Goal: Task Accomplishment & Management: Use online tool/utility

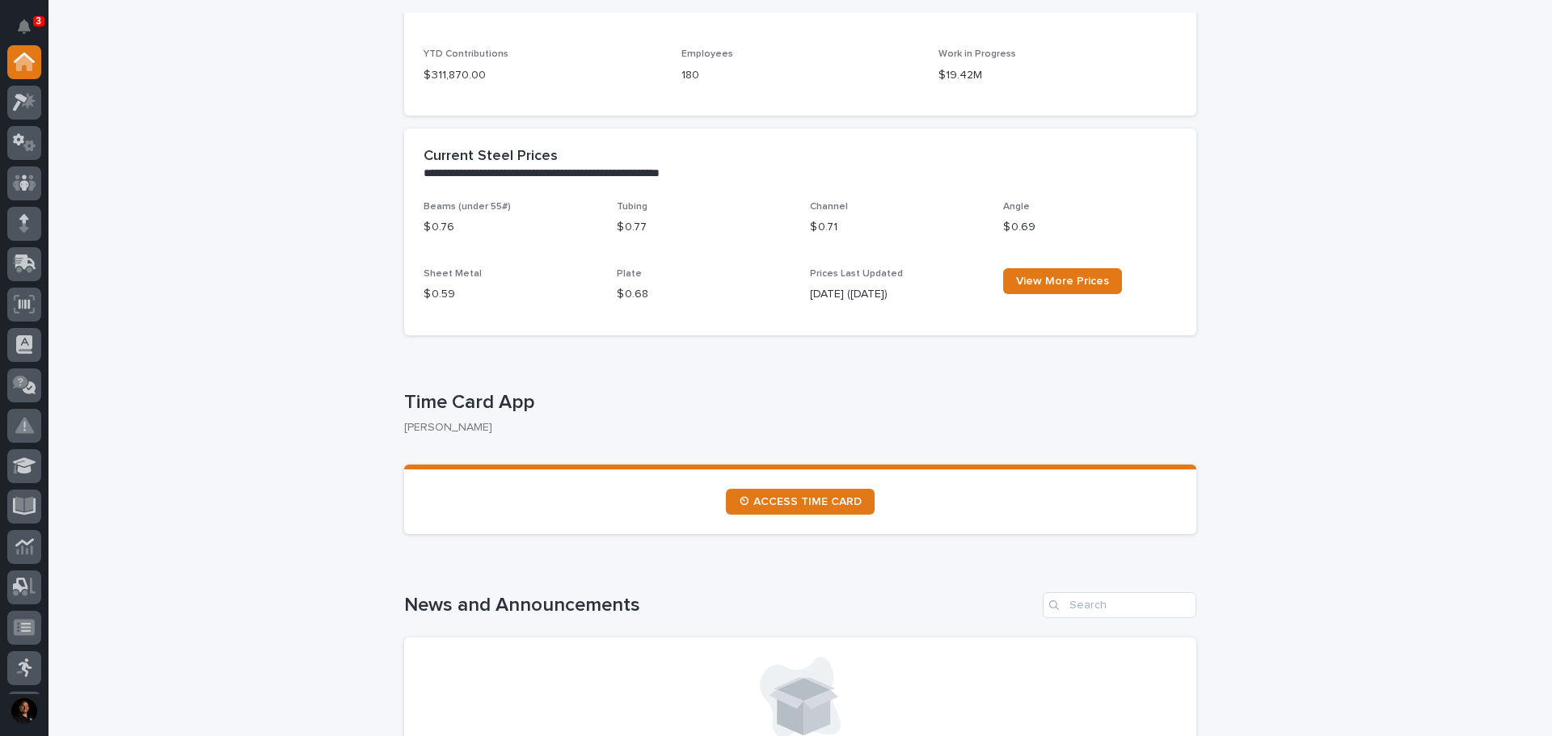
scroll to position [459, 0]
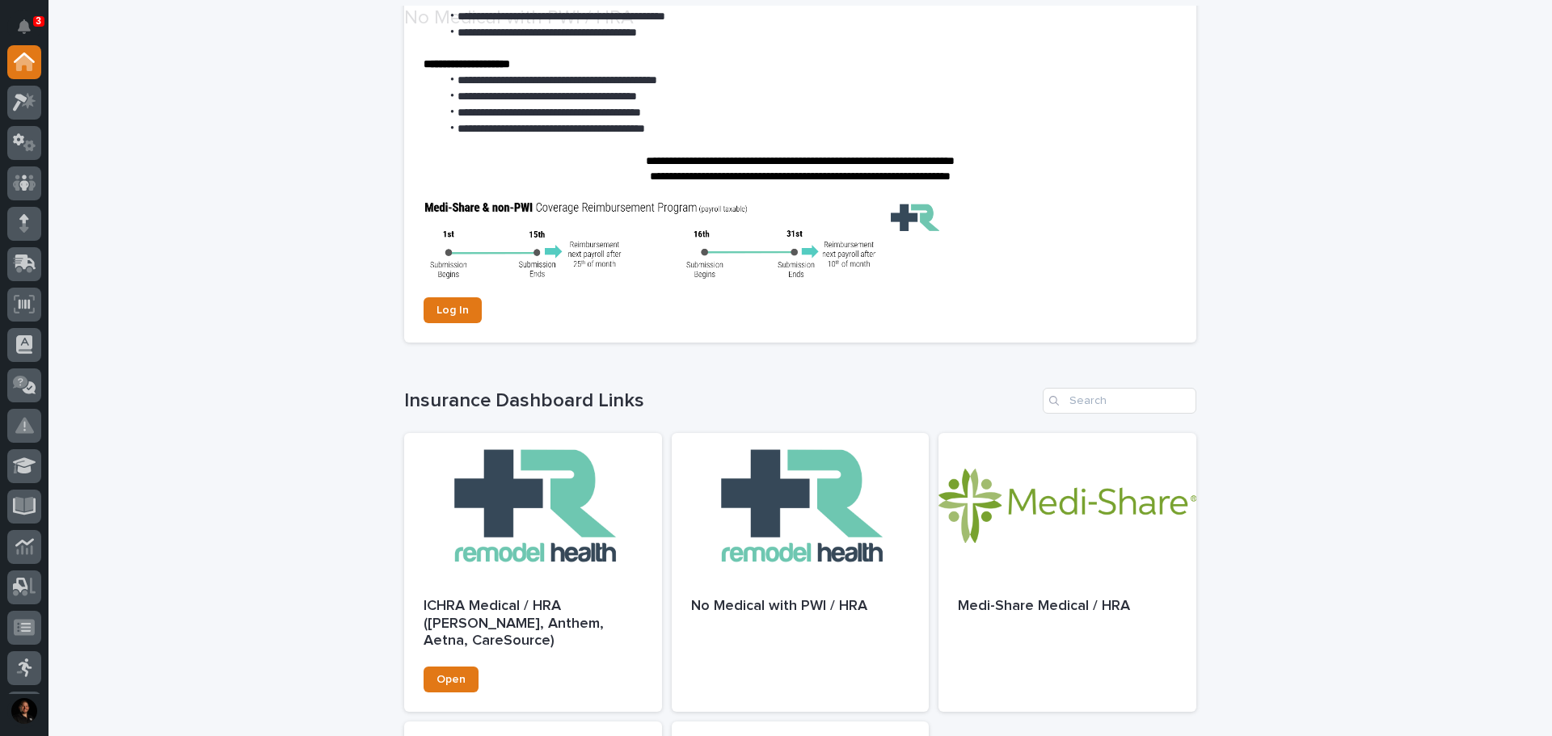
scroll to position [242, 0]
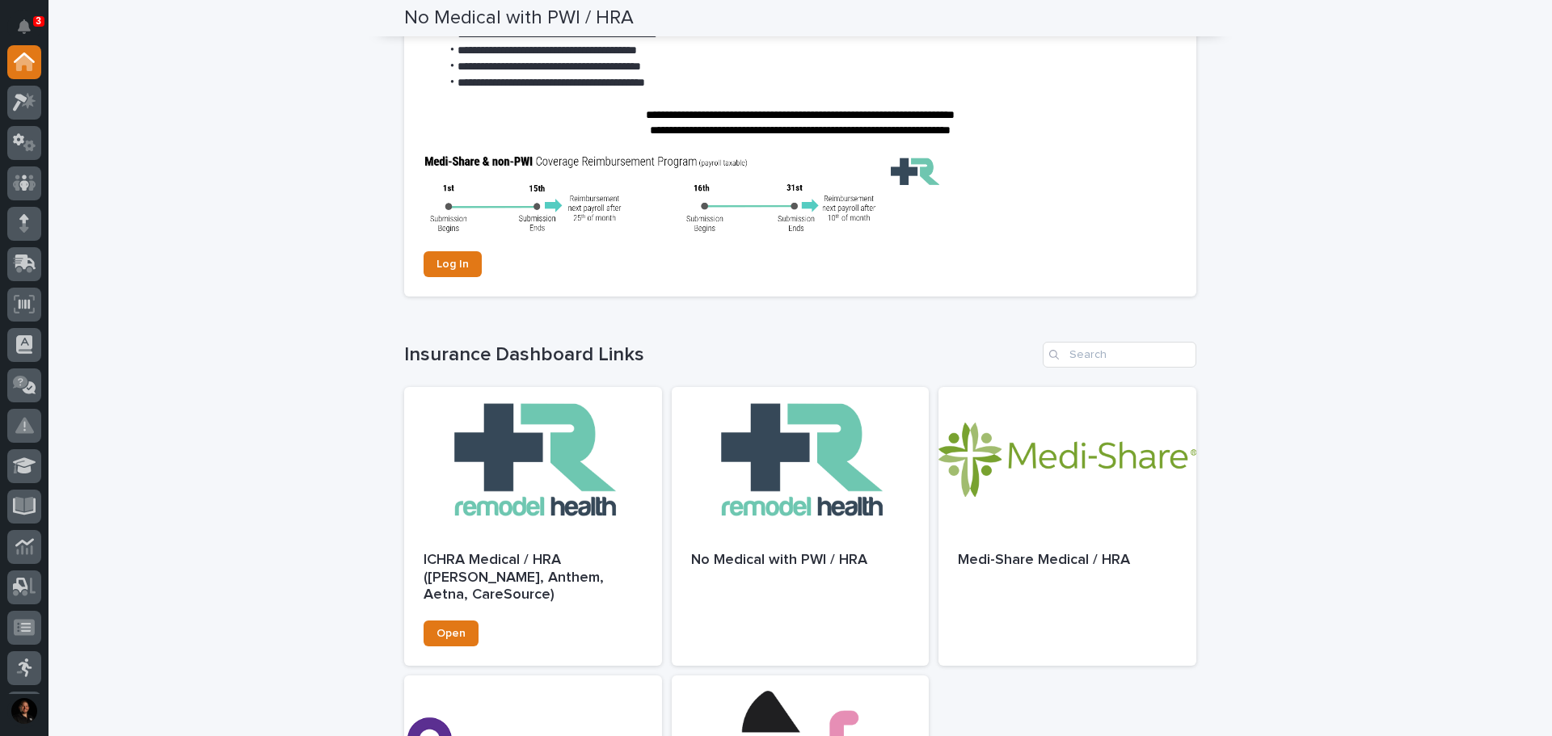
click at [328, 291] on div "**********" at bounding box center [799, 432] width 1503 height 1243
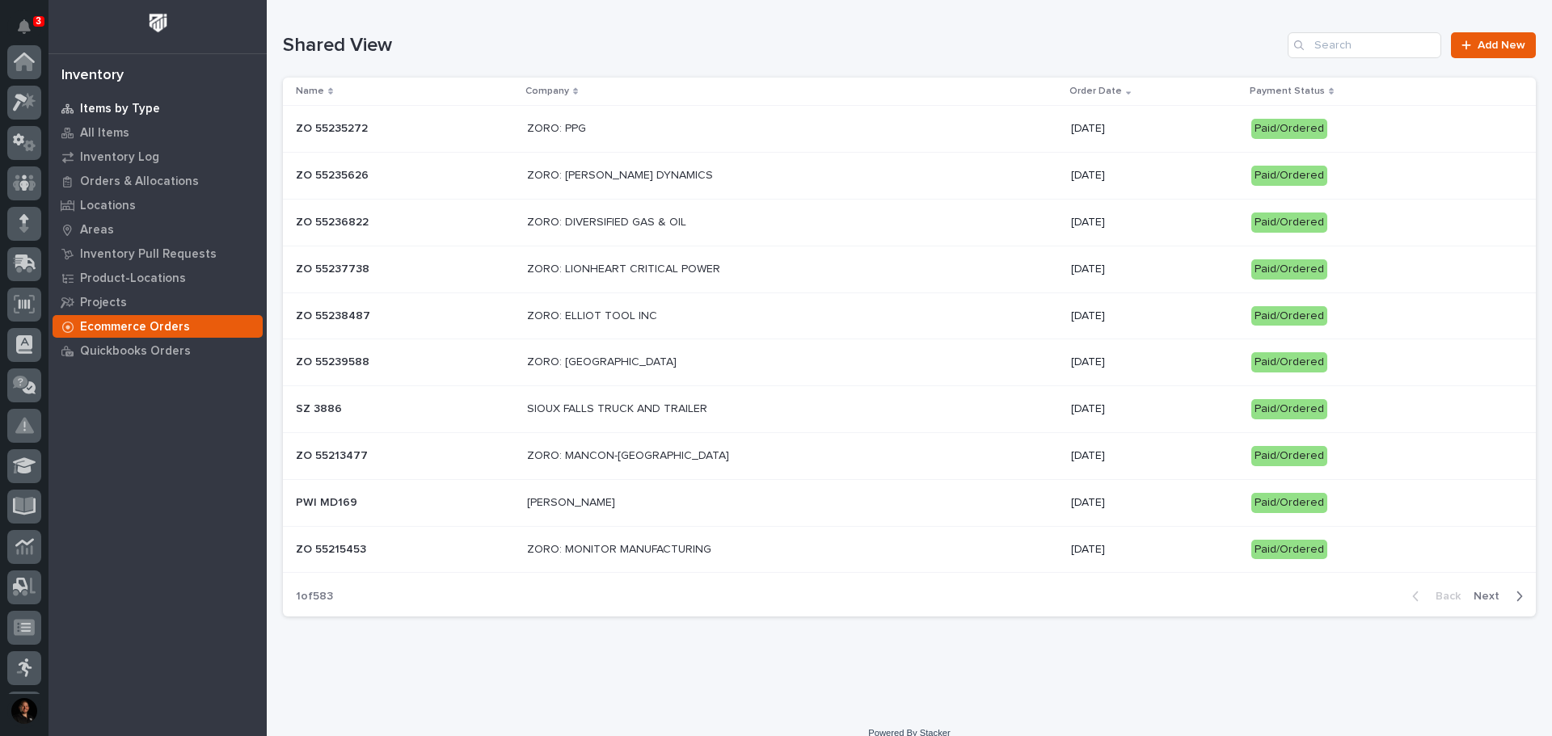
scroll to position [240, 0]
click at [99, 155] on p "Inventory Log" at bounding box center [119, 157] width 79 height 15
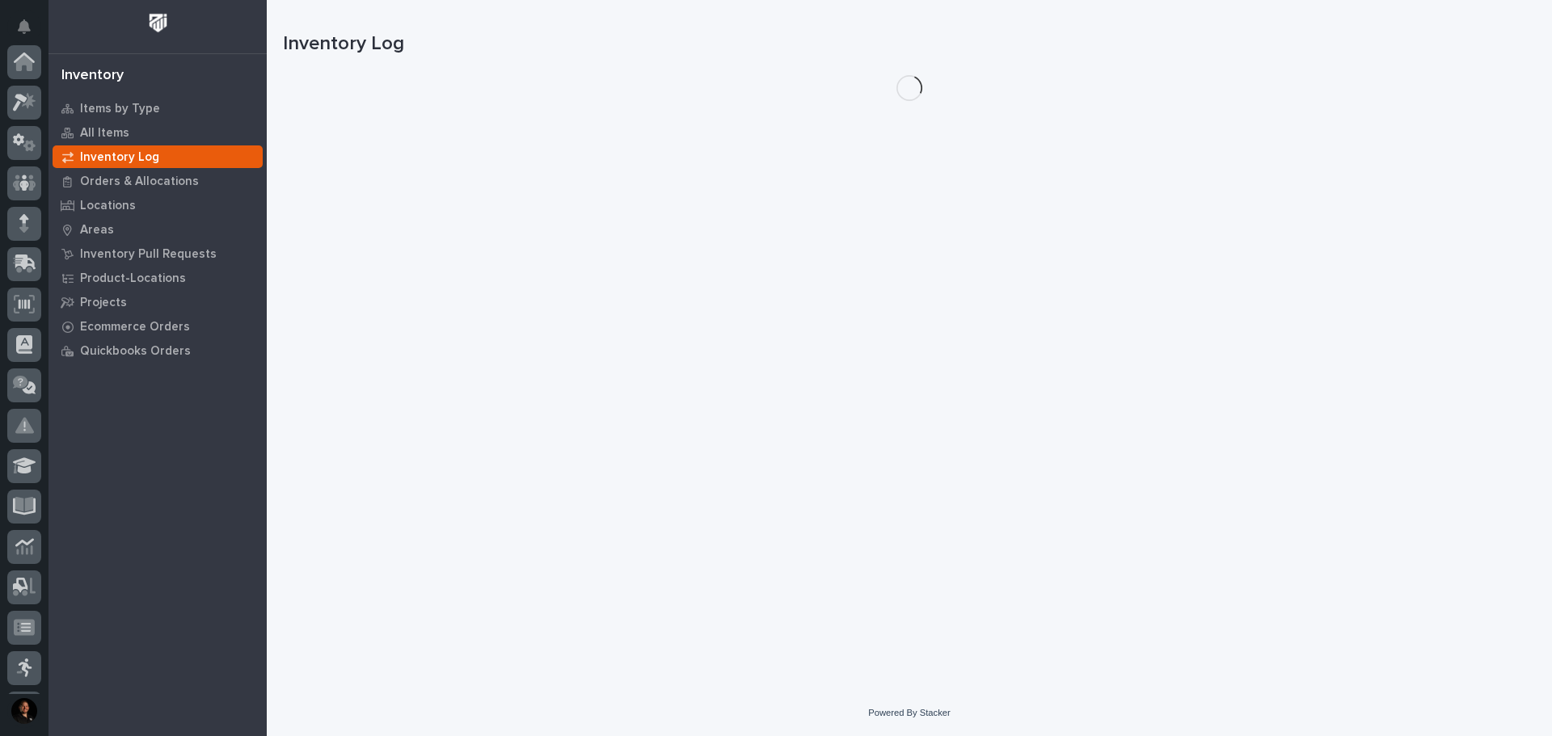
scroll to position [240, 0]
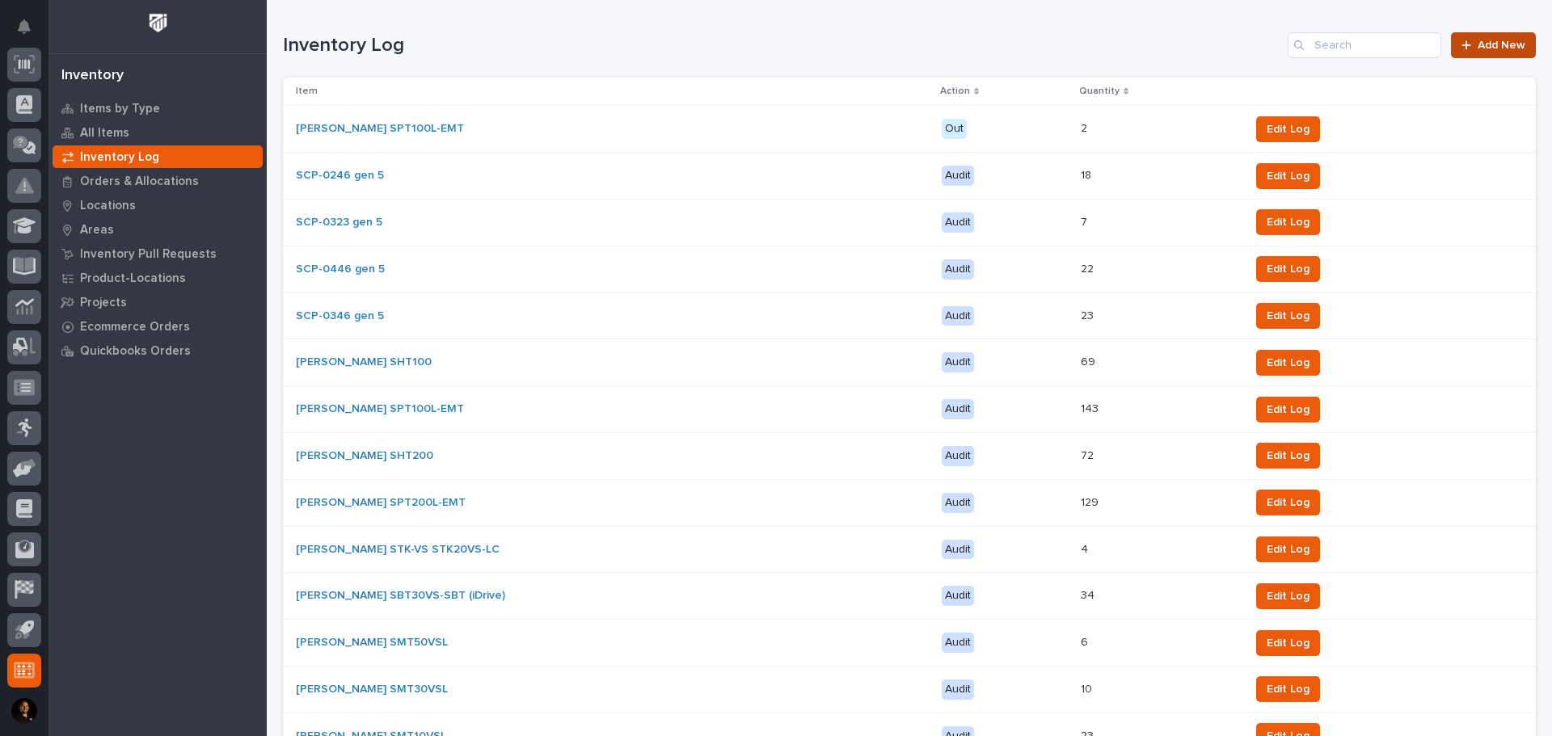
click at [1461, 46] on icon at bounding box center [1466, 45] width 10 height 11
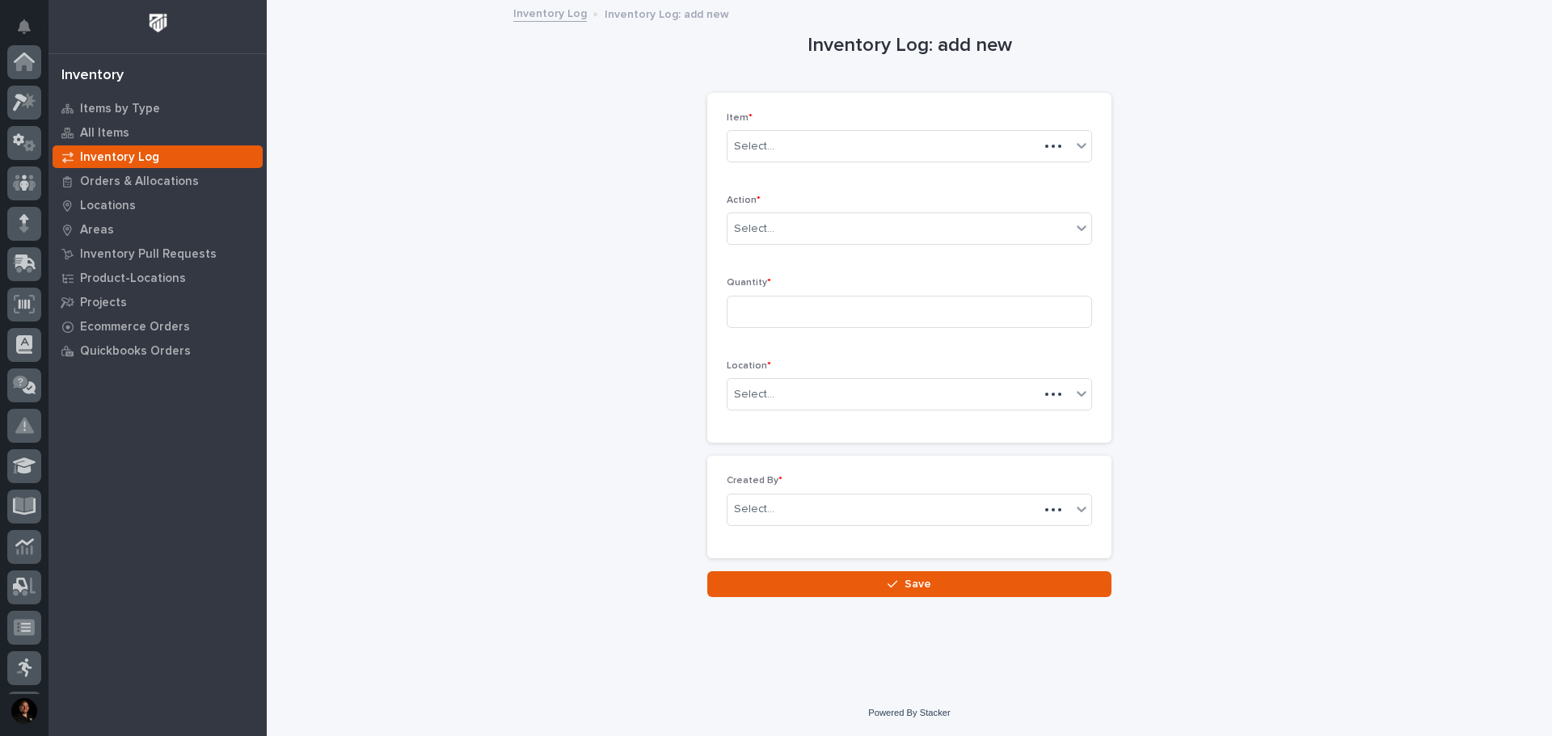
scroll to position [240, 0]
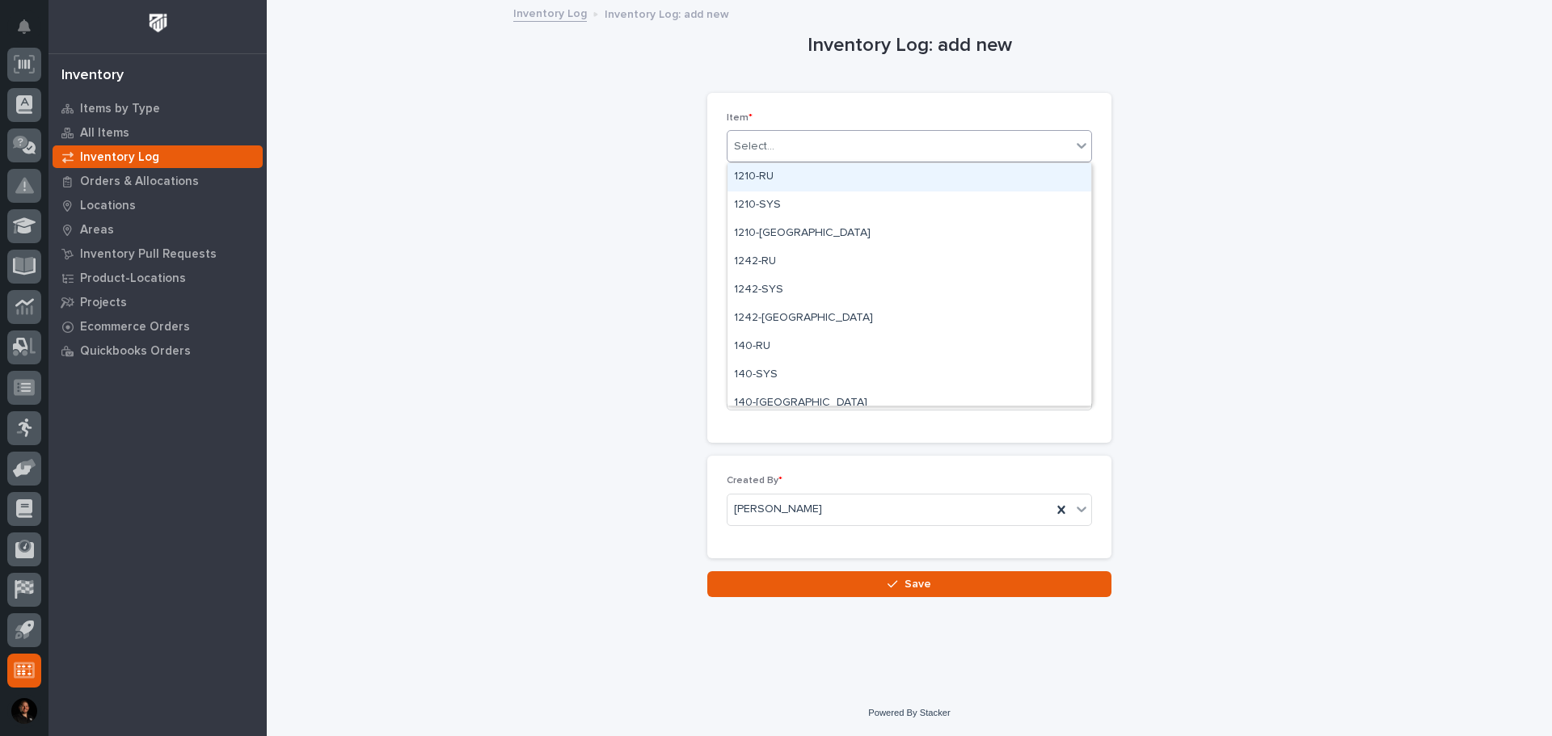
click at [749, 147] on div "Select..." at bounding box center [754, 146] width 40 height 17
type input "***"
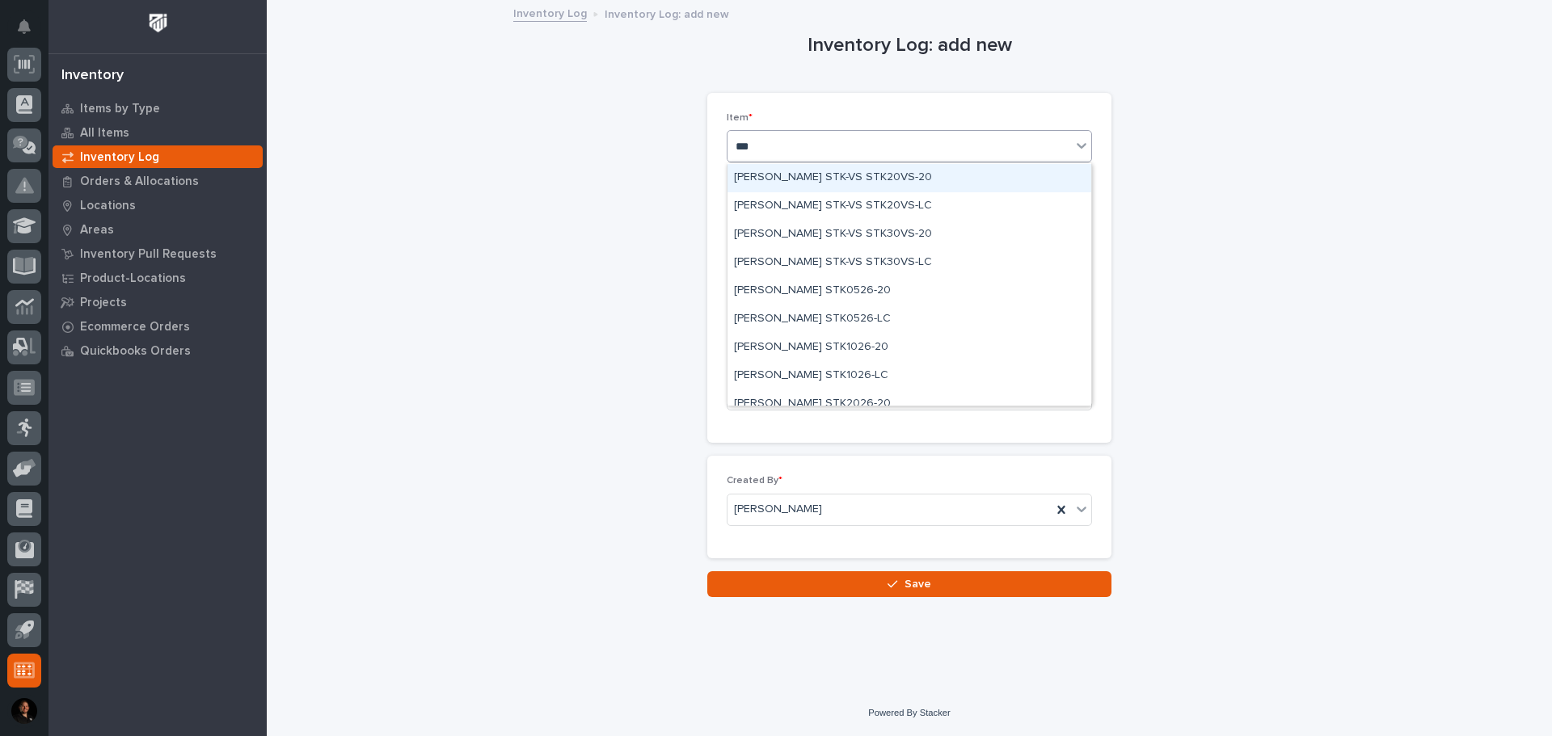
scroll to position [162, 0]
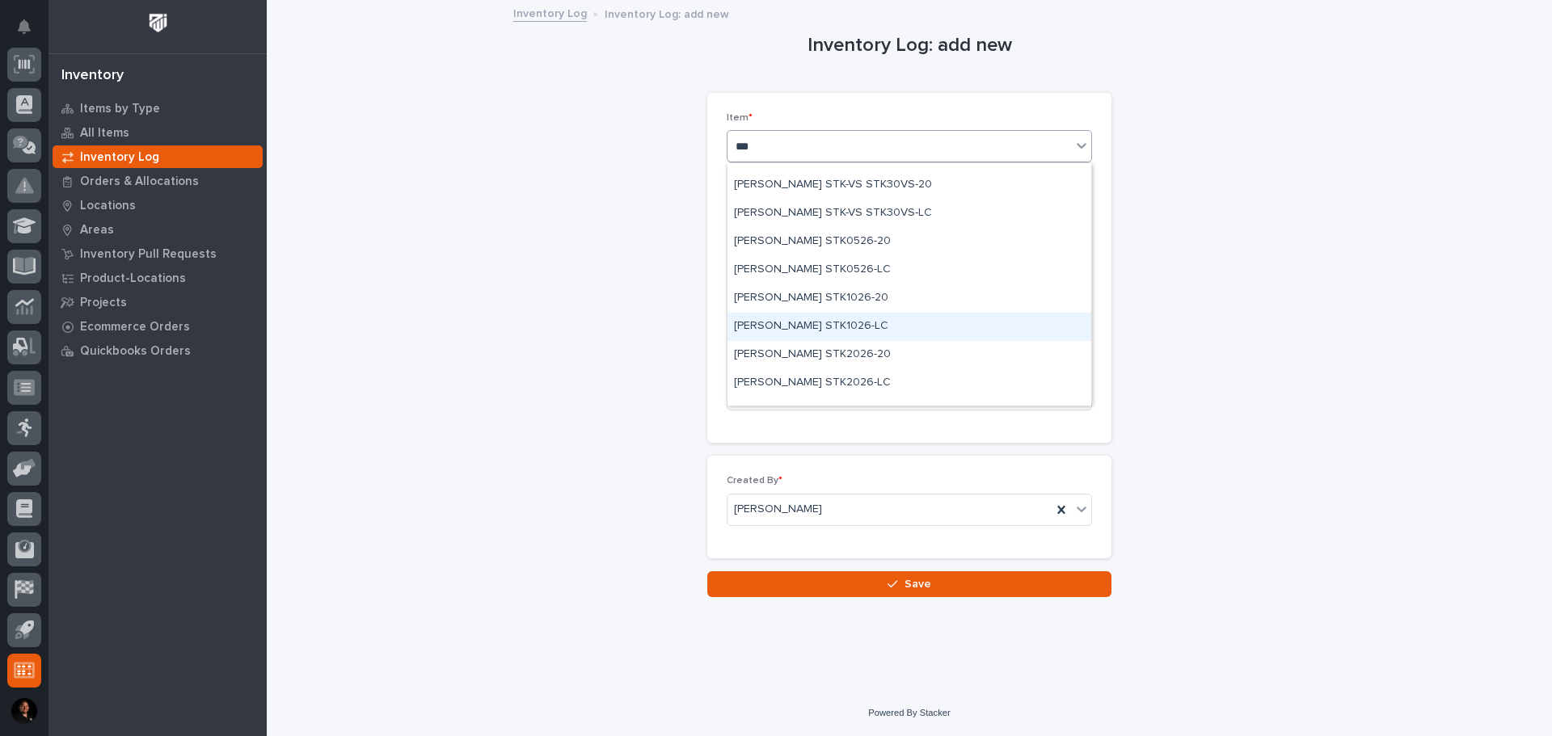
click at [856, 327] on div "Starke STK1026-LC" at bounding box center [909, 327] width 364 height 28
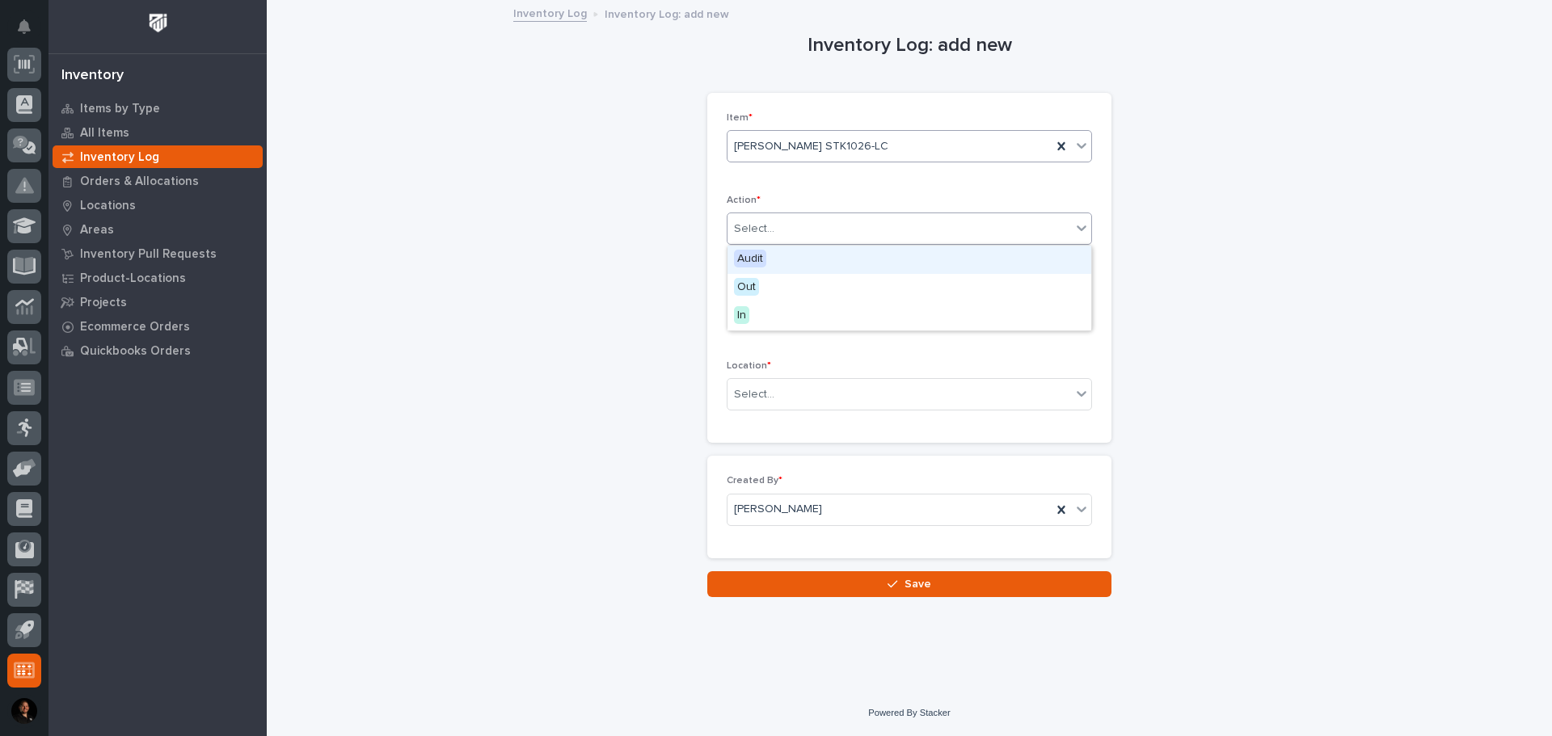
click at [853, 239] on div "Select..." at bounding box center [898, 229] width 343 height 27
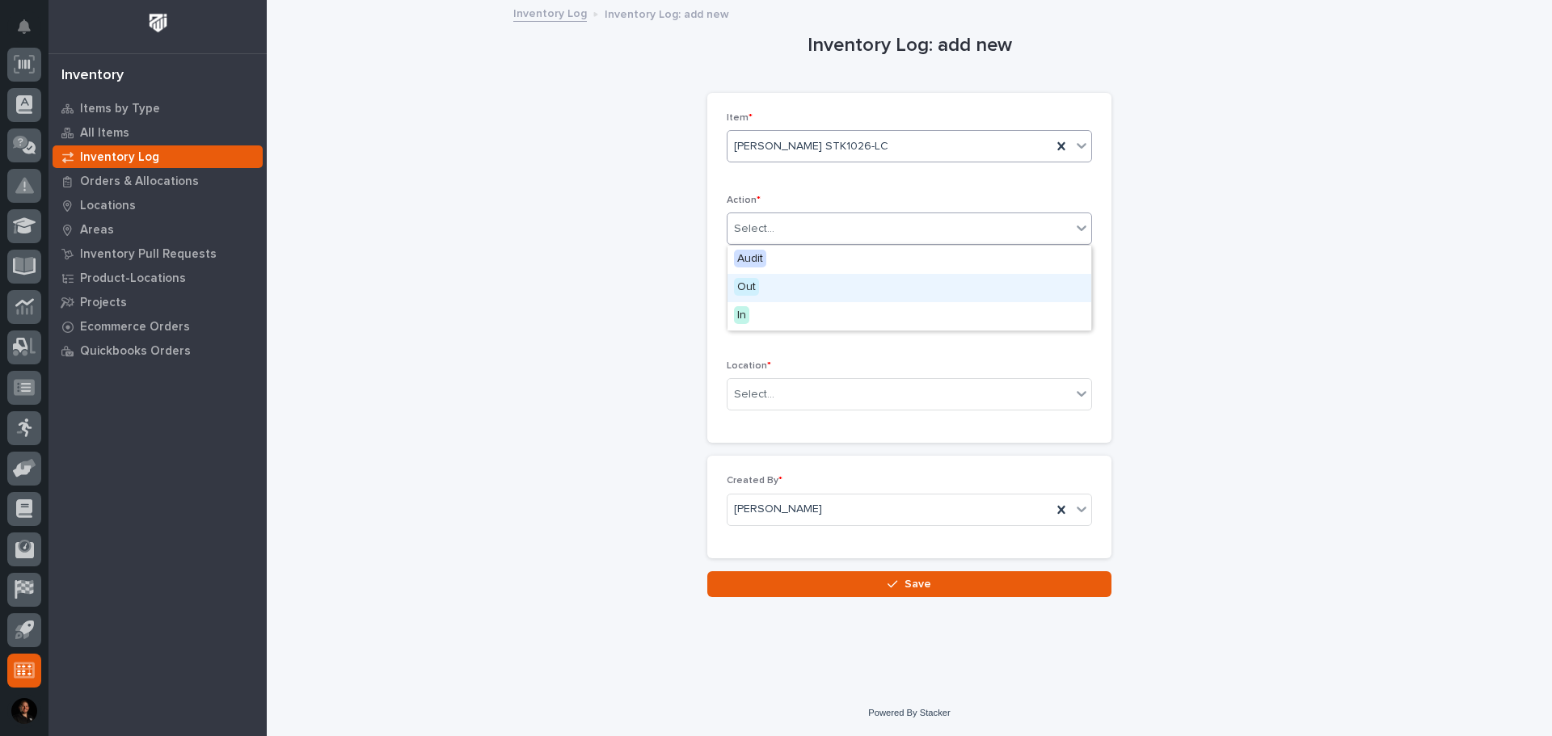
click at [811, 284] on div "Out" at bounding box center [909, 288] width 364 height 28
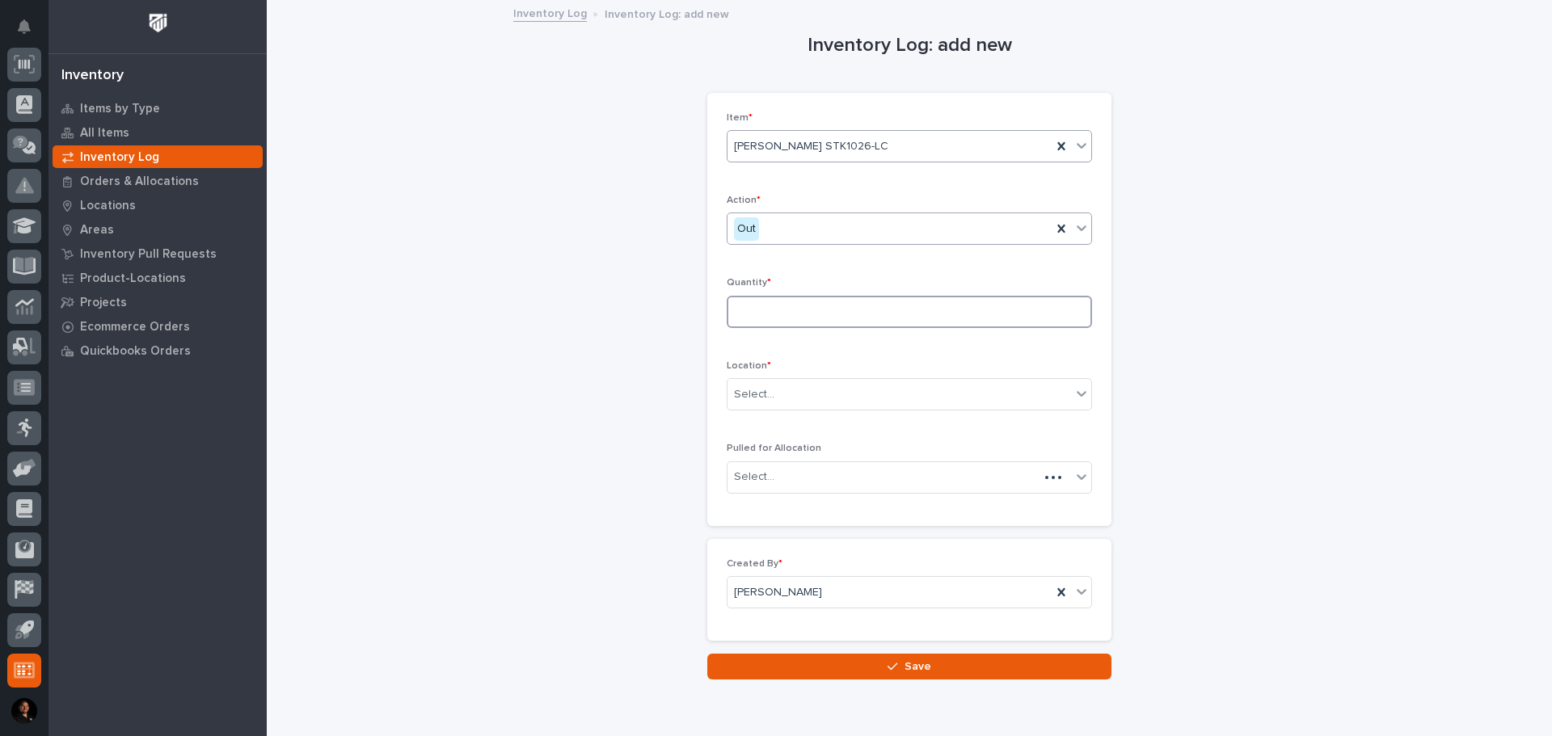
click at [806, 310] on input at bounding box center [909, 312] width 365 height 32
type input "1"
click at [784, 400] on div "Select..." at bounding box center [898, 394] width 343 height 27
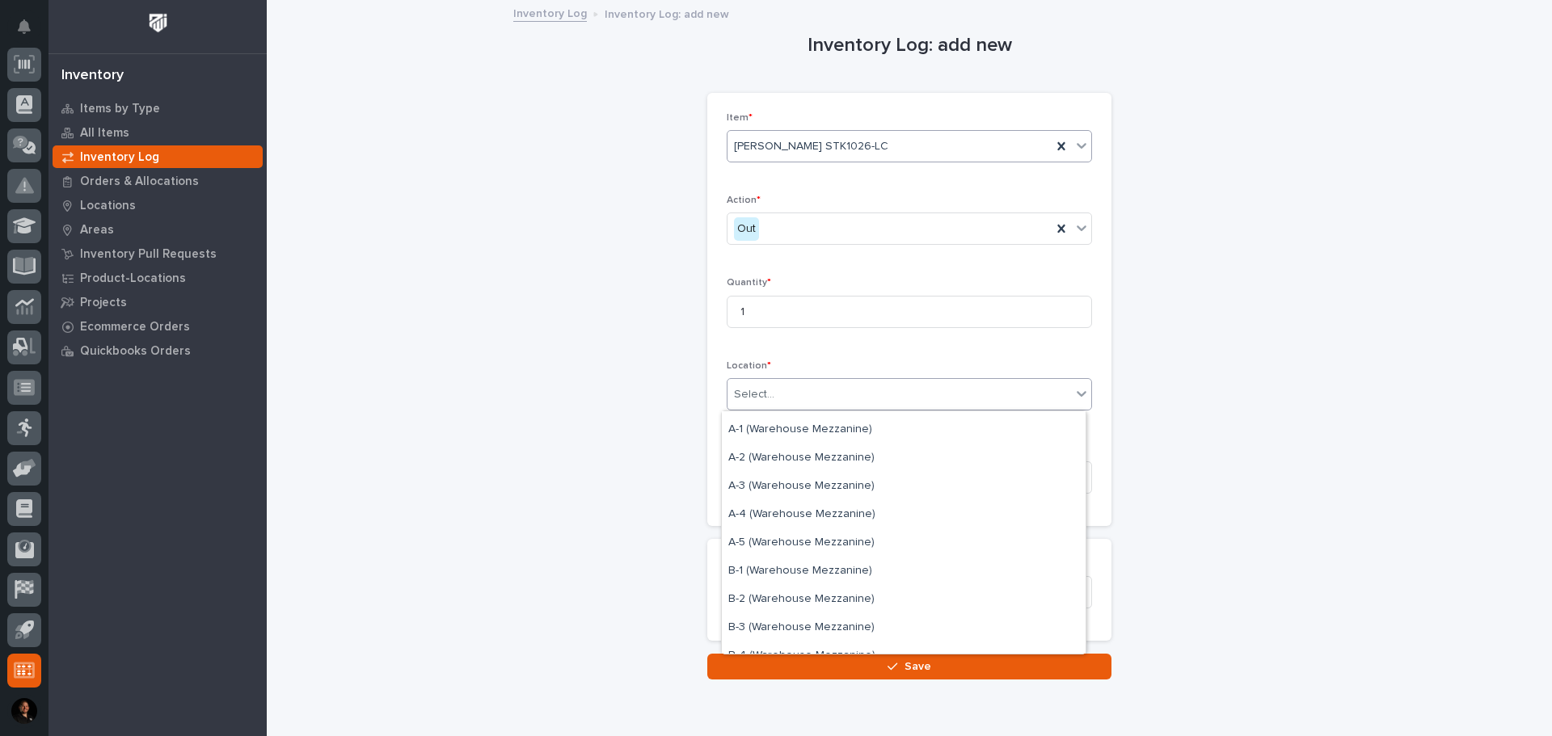
scroll to position [81, 0]
click at [795, 590] on div "B-2 (Warehouse Mezzanine)" at bounding box center [904, 599] width 364 height 28
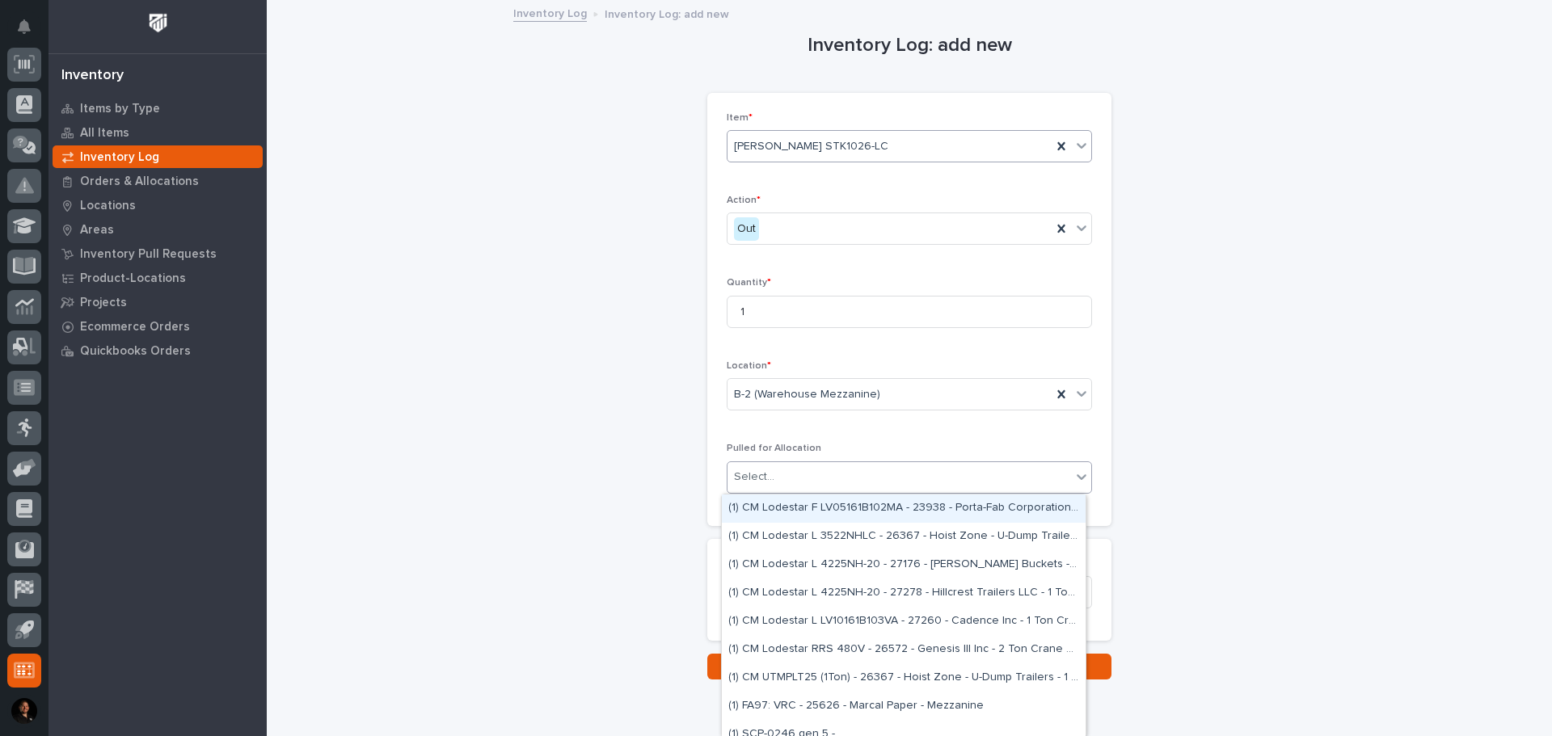
click at [828, 477] on div "Select..." at bounding box center [898, 477] width 343 height 27
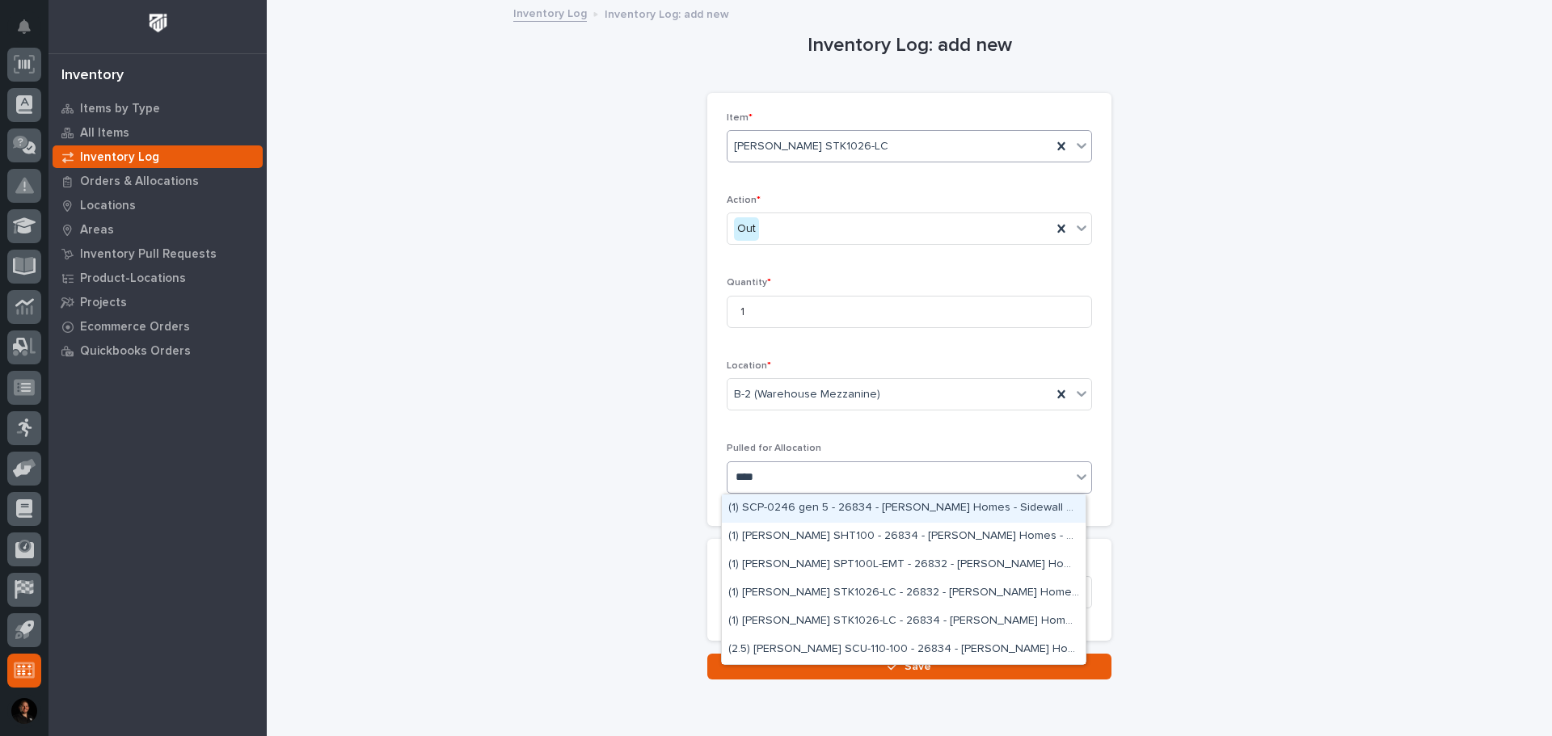
type input "*****"
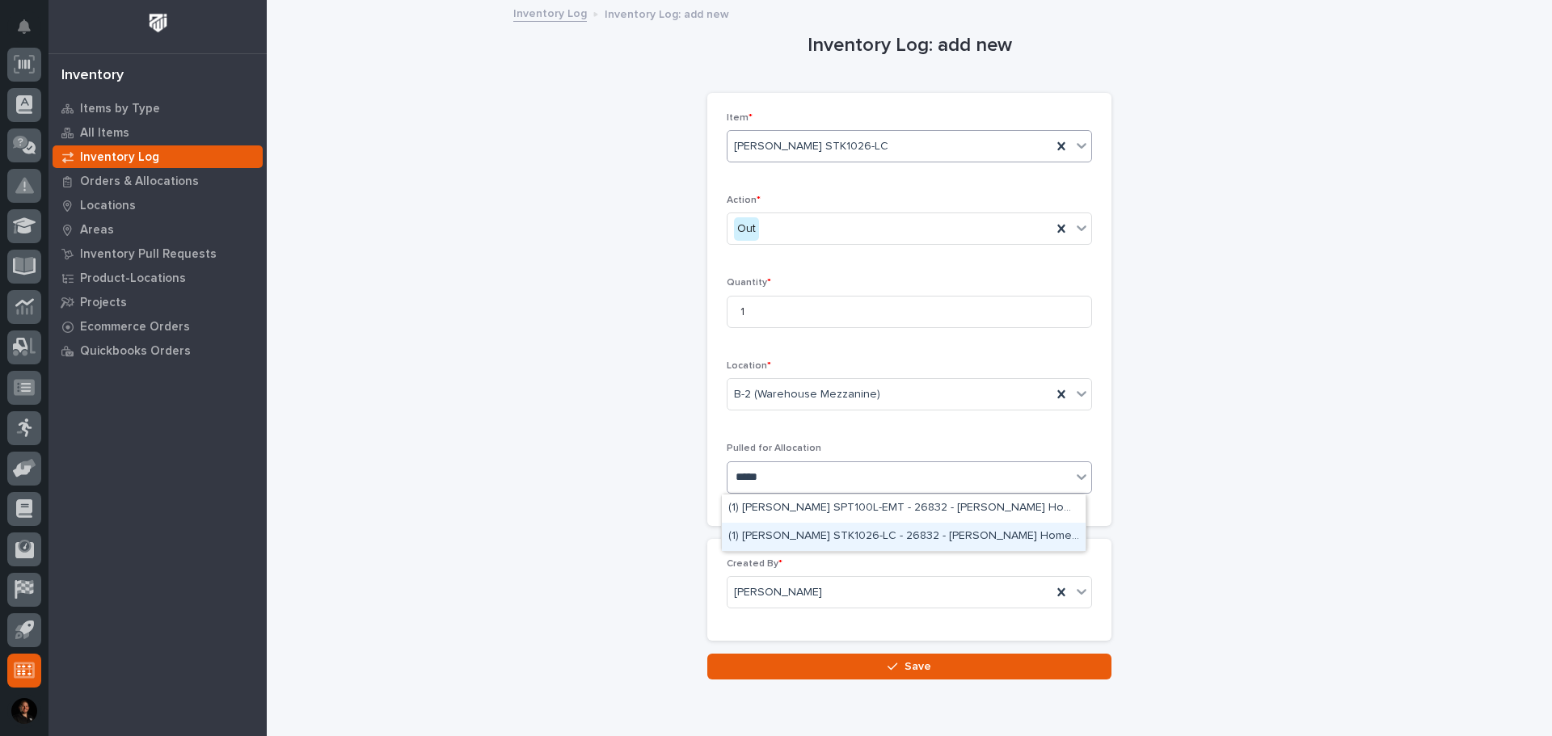
click at [841, 542] on div "(1) Starke STK1026-LC - 26832 - Clayton Homes - P-Wall Replacement Bridge" at bounding box center [904, 537] width 364 height 28
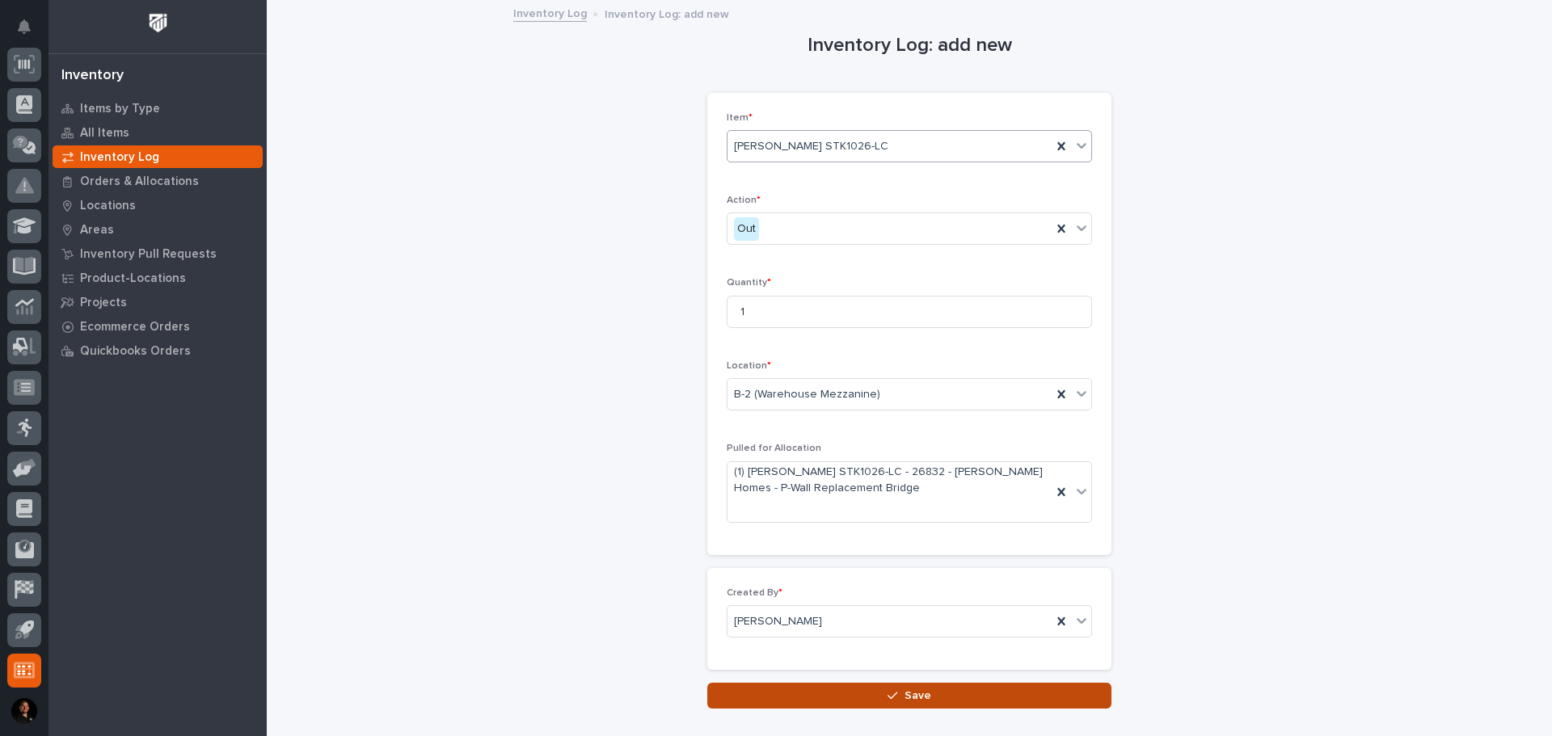
click at [834, 700] on button "Save" at bounding box center [909, 696] width 404 height 26
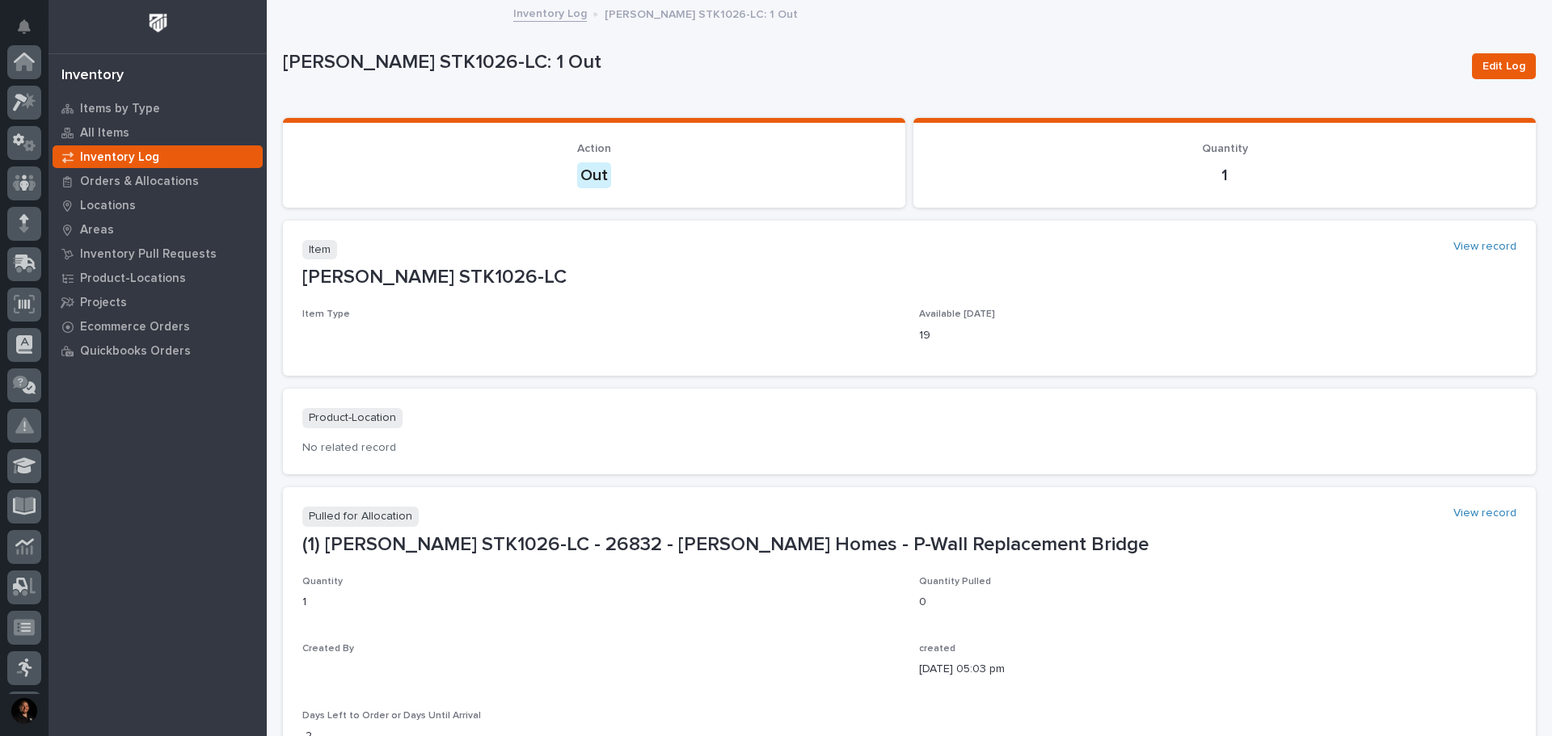
scroll to position [240, 0]
click at [546, 10] on link "Inventory Log" at bounding box center [550, 12] width 74 height 19
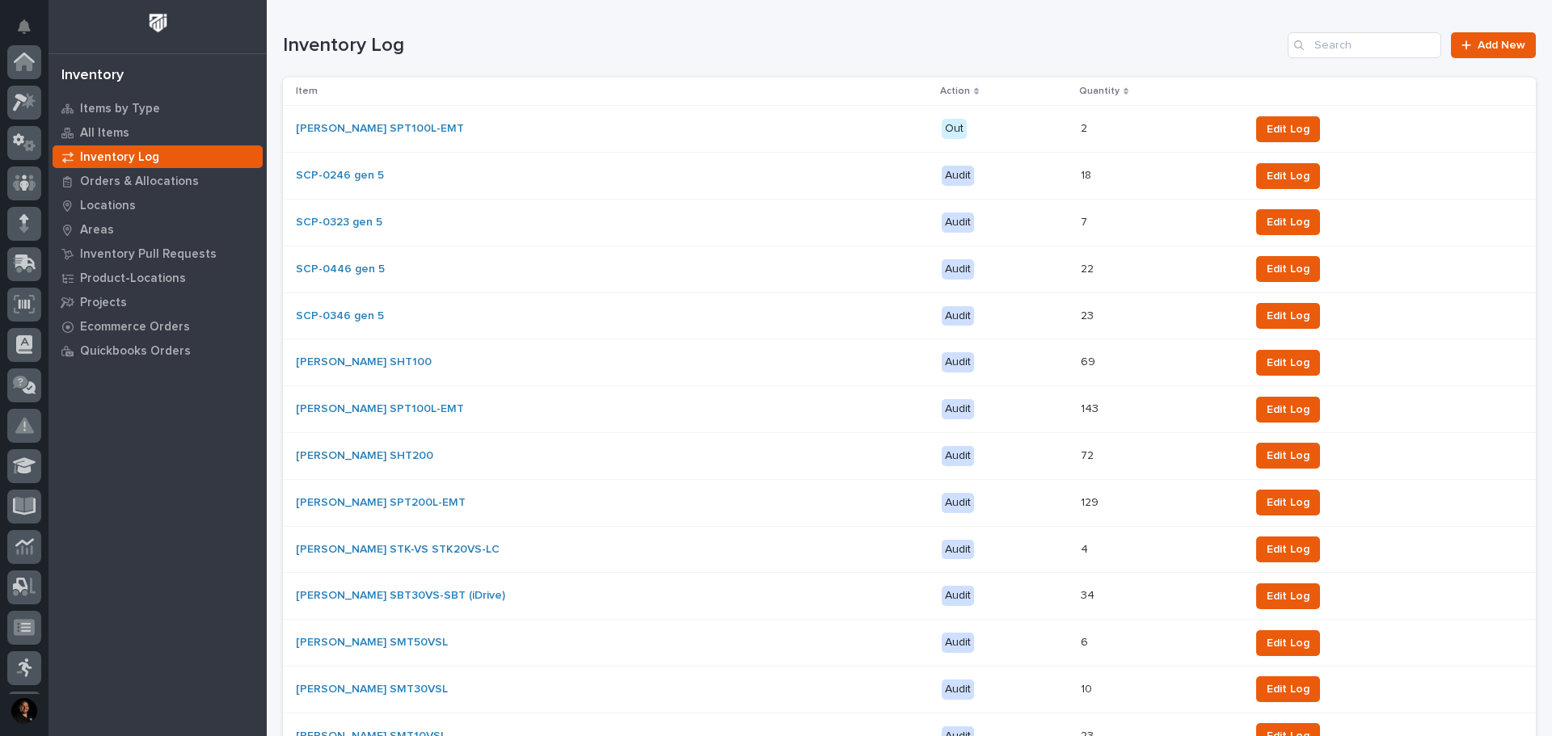
scroll to position [240, 0]
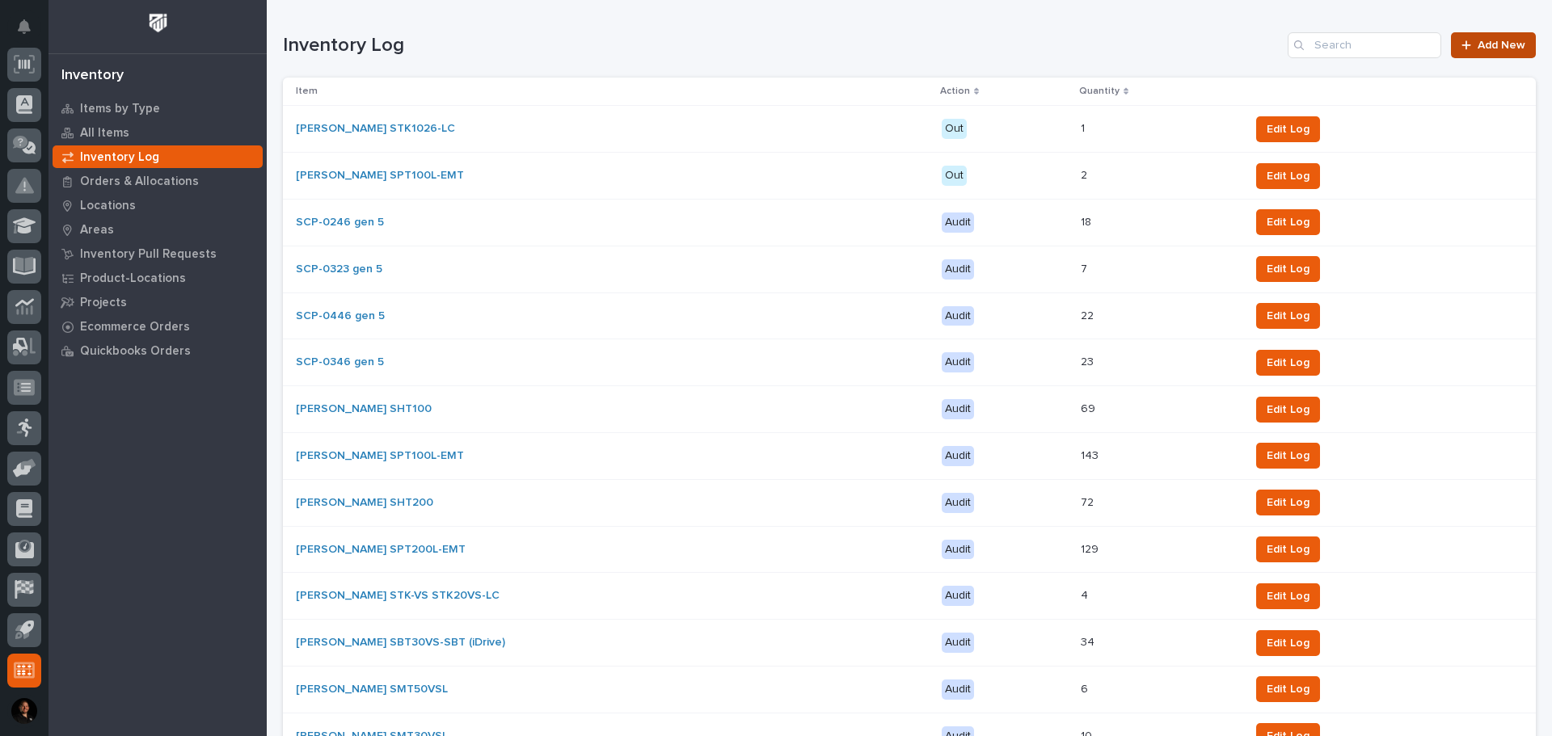
click at [1488, 44] on span "Add New" at bounding box center [1501, 45] width 48 height 11
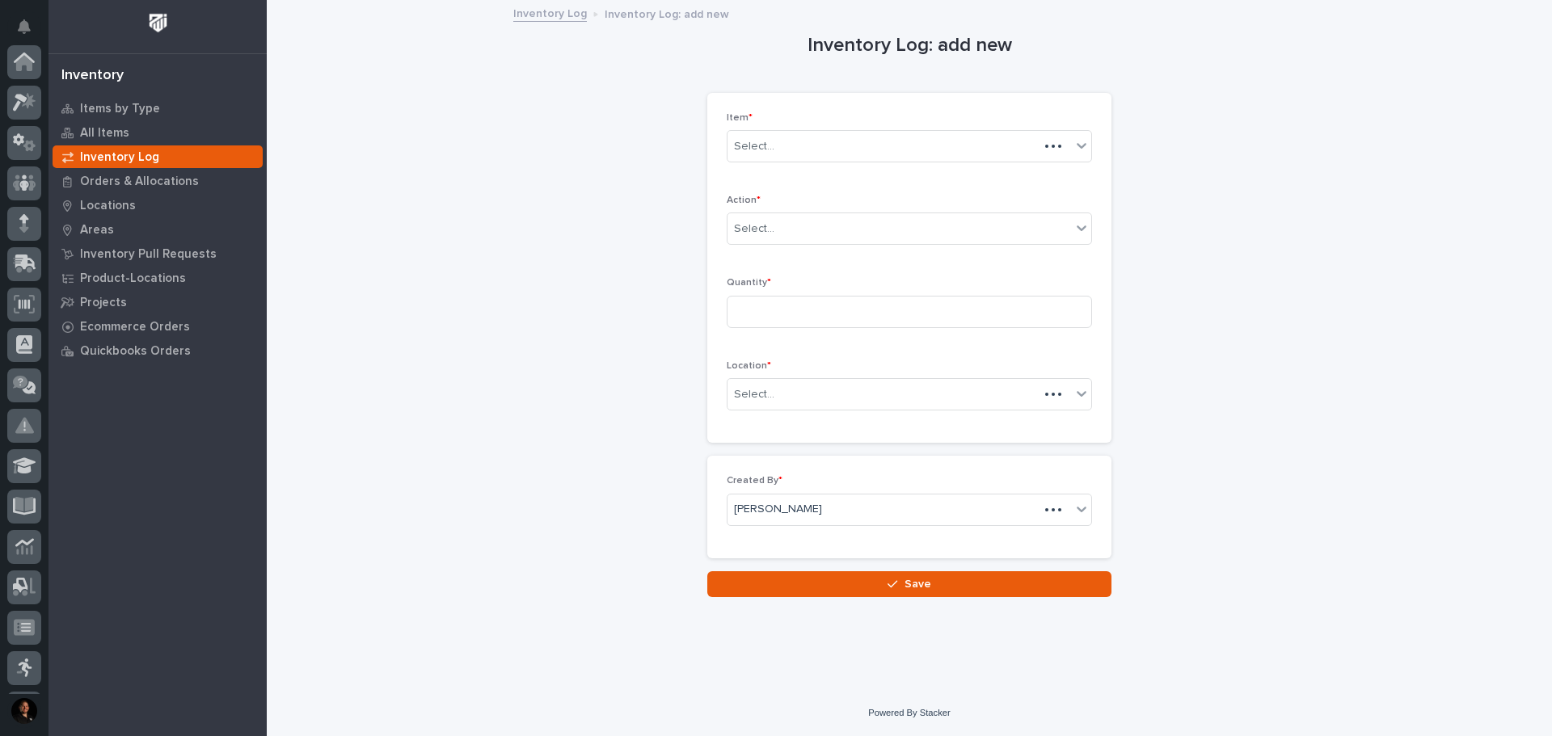
scroll to position [240, 0]
click at [761, 149] on div "Select..." at bounding box center [754, 146] width 40 height 17
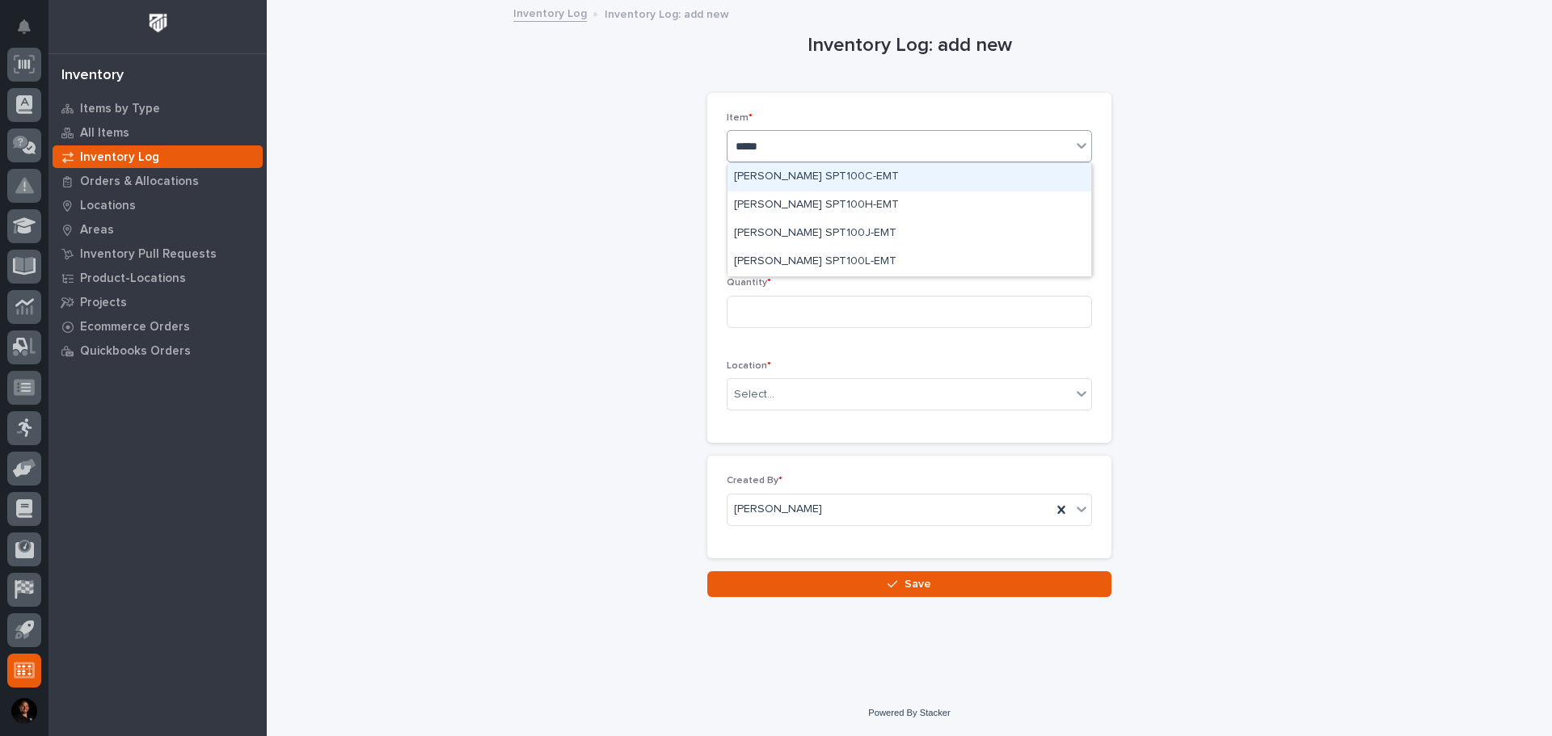
type input "******"
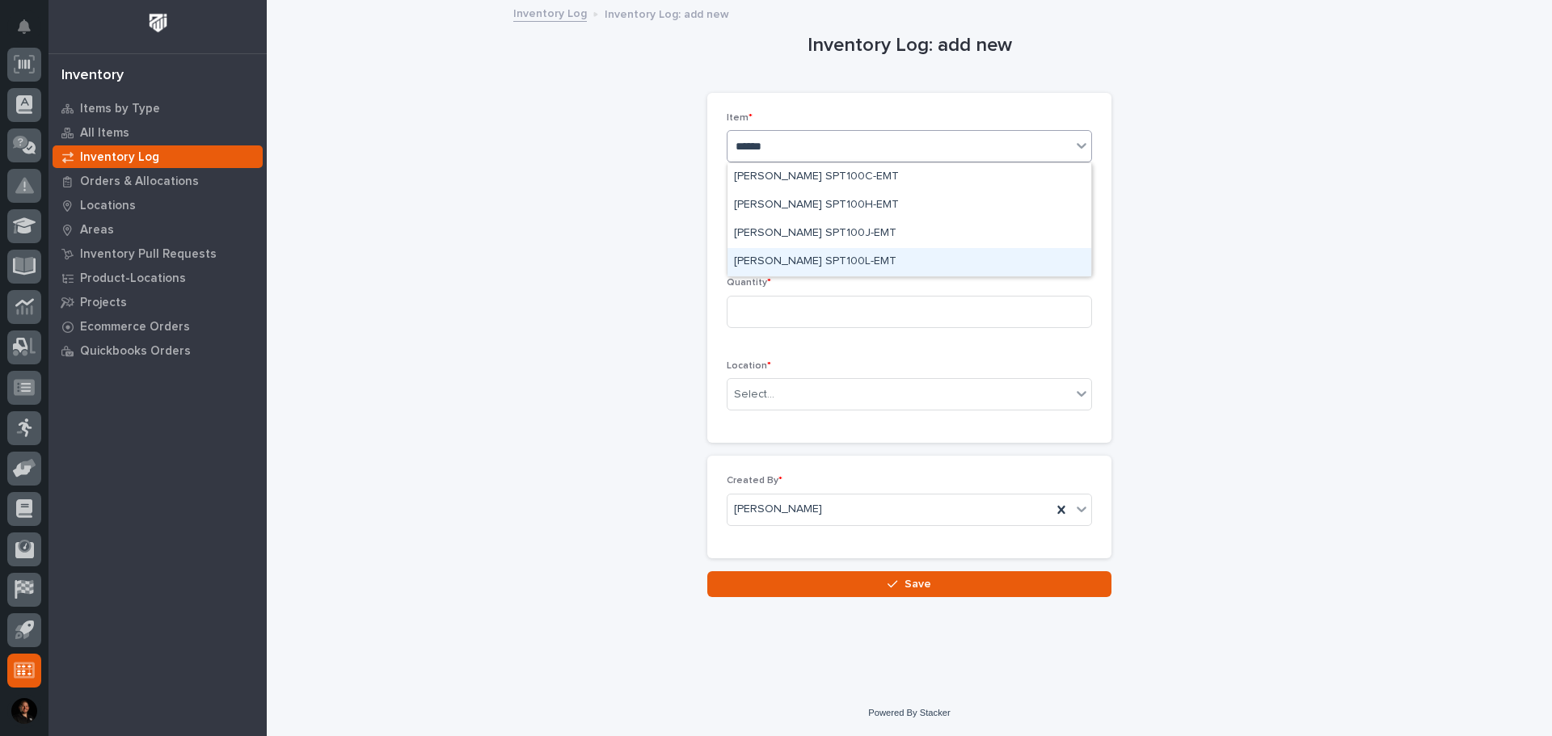
click at [766, 259] on div "Starke SPT100L-EMT" at bounding box center [909, 262] width 364 height 28
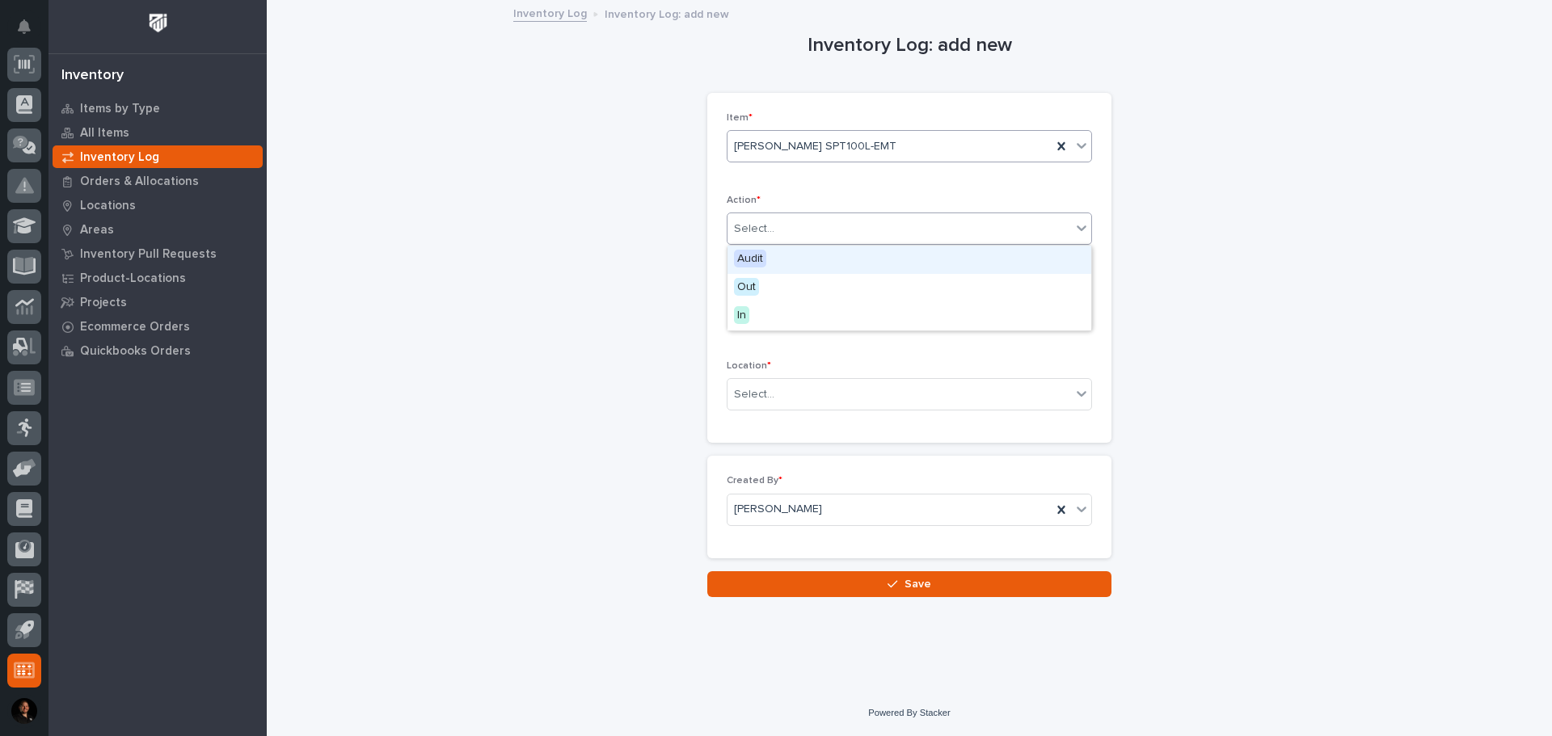
click at [759, 230] on div "Select..." at bounding box center [754, 229] width 40 height 17
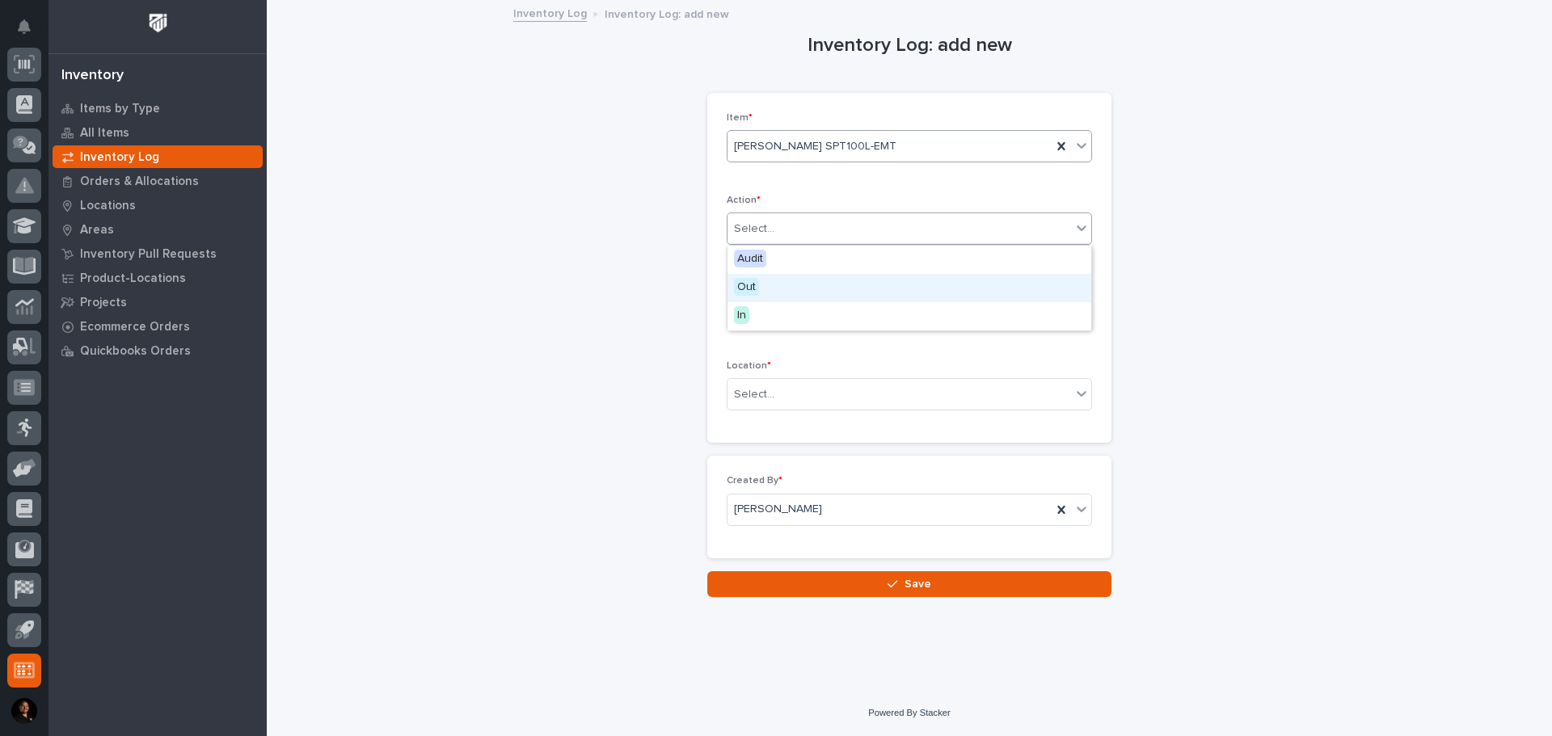
click at [761, 282] on div "Out" at bounding box center [909, 288] width 364 height 28
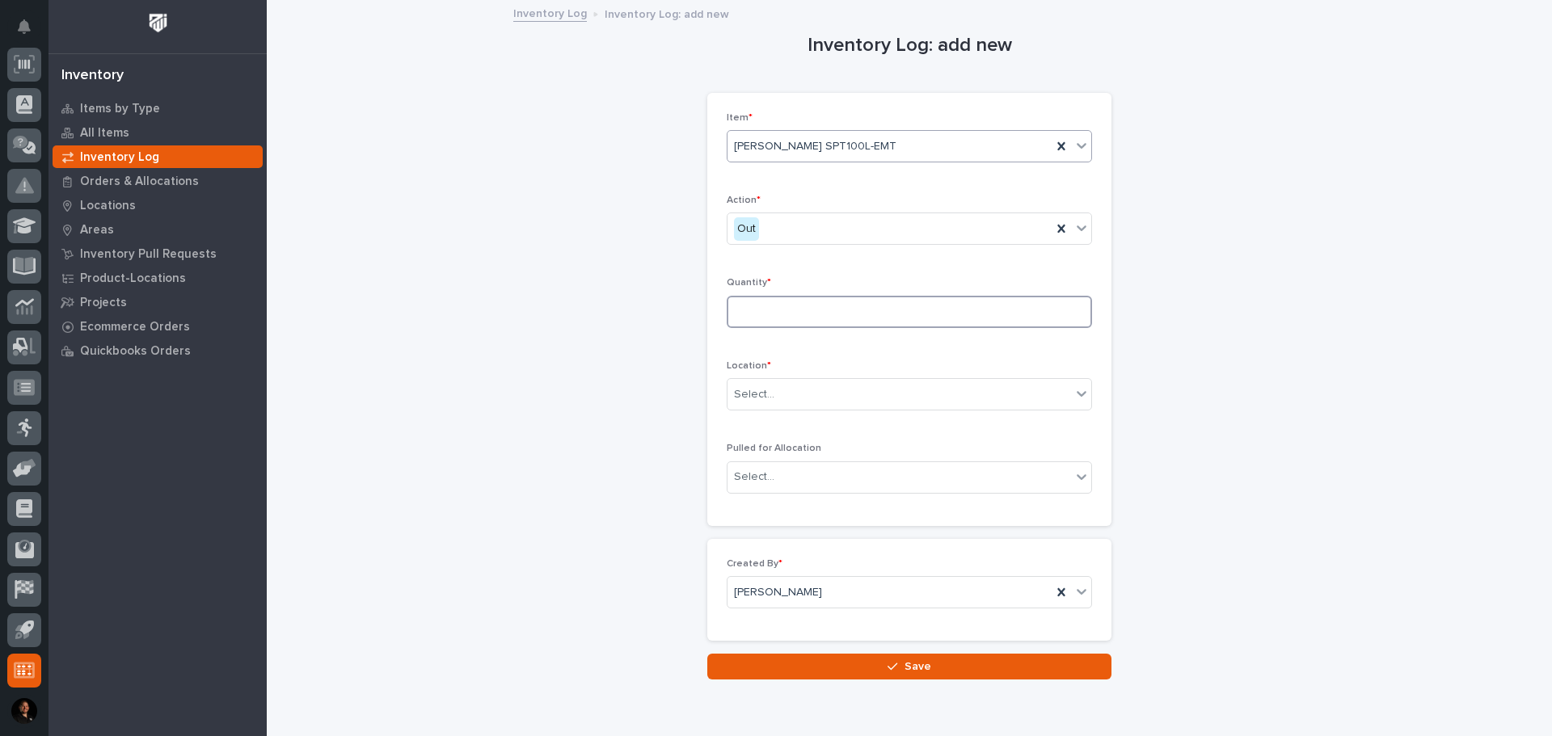
click at [749, 307] on input at bounding box center [909, 312] width 365 height 32
type input "1"
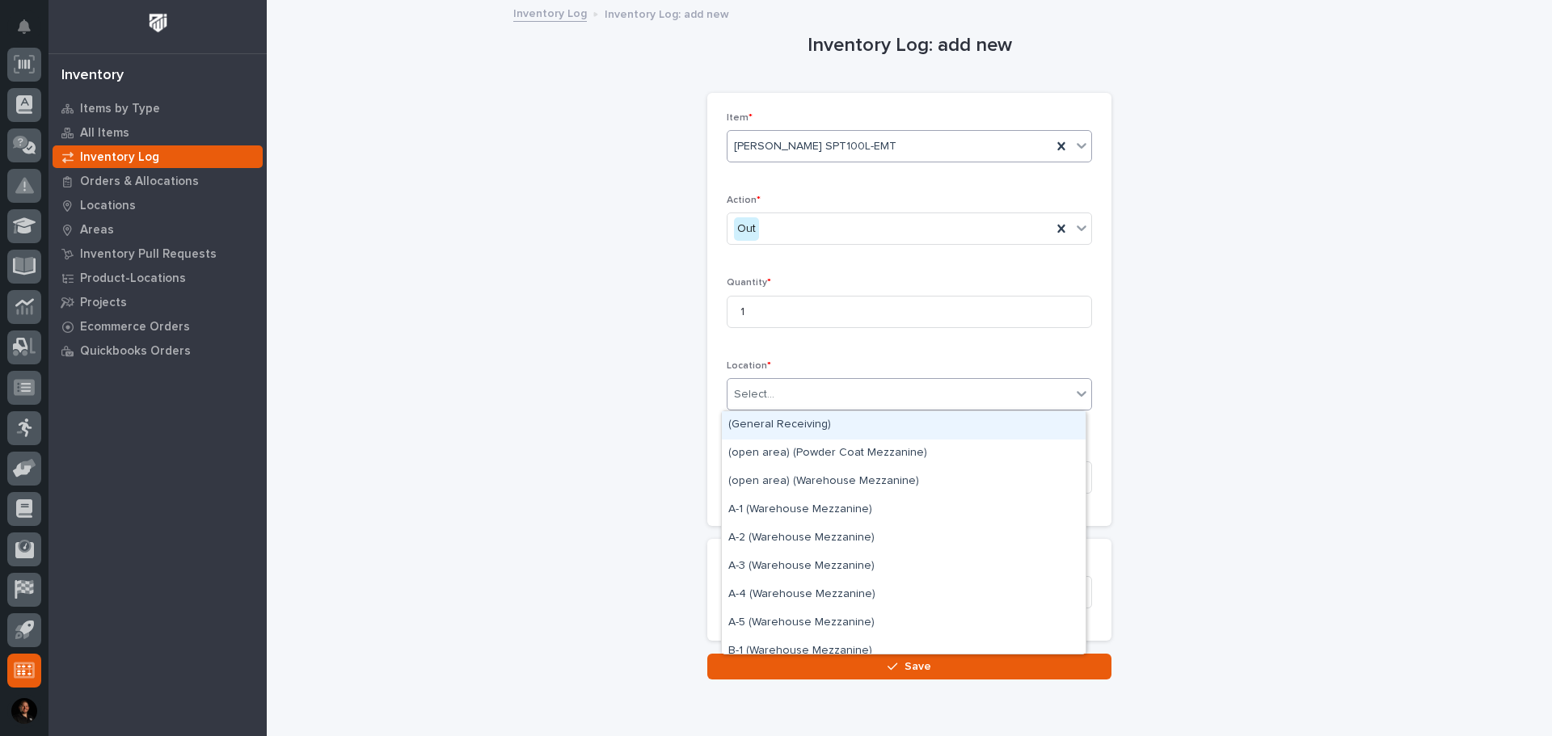
click at [771, 383] on div "Select..." at bounding box center [898, 394] width 343 height 27
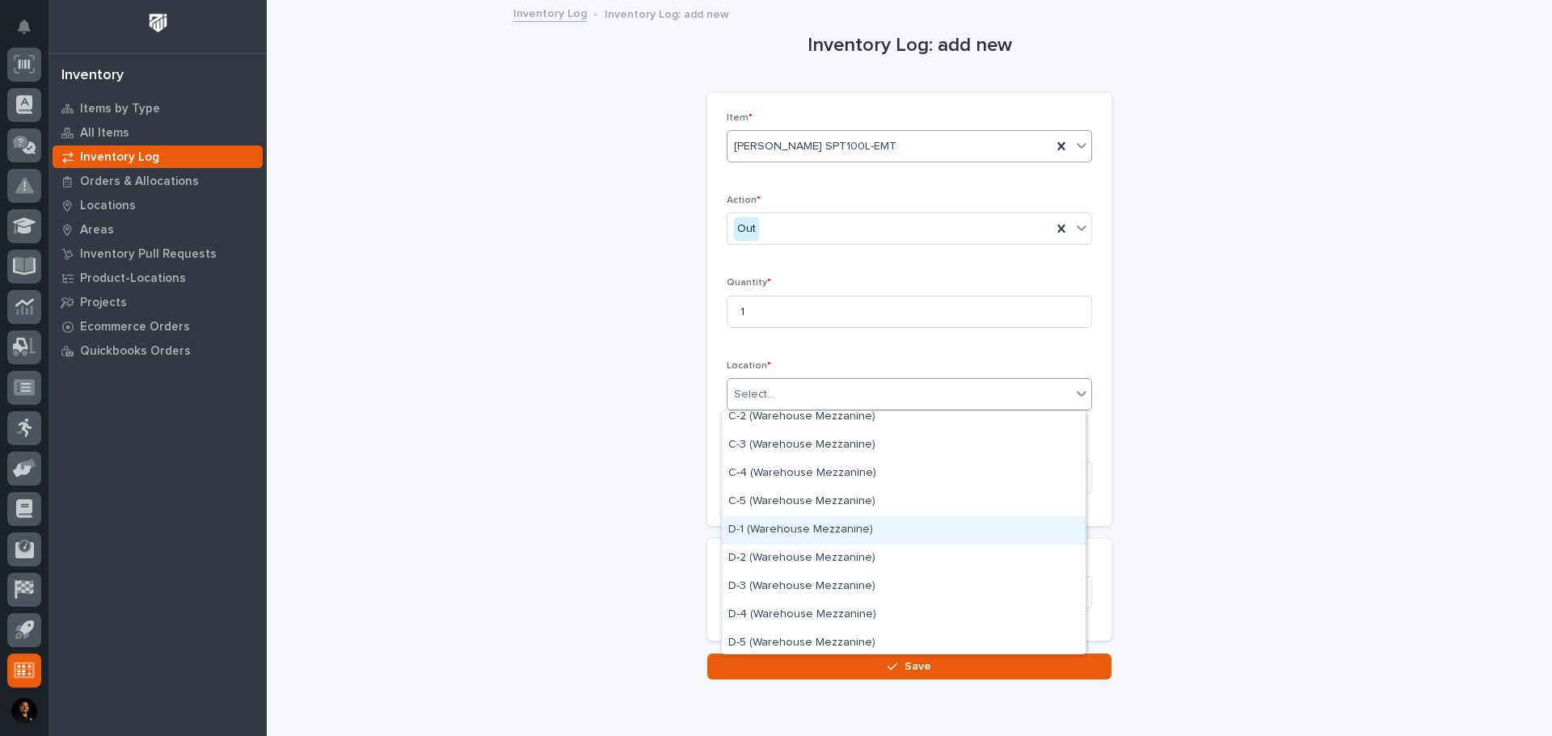
click at [776, 530] on div "D-1 (Warehouse Mezzanine)" at bounding box center [904, 530] width 364 height 28
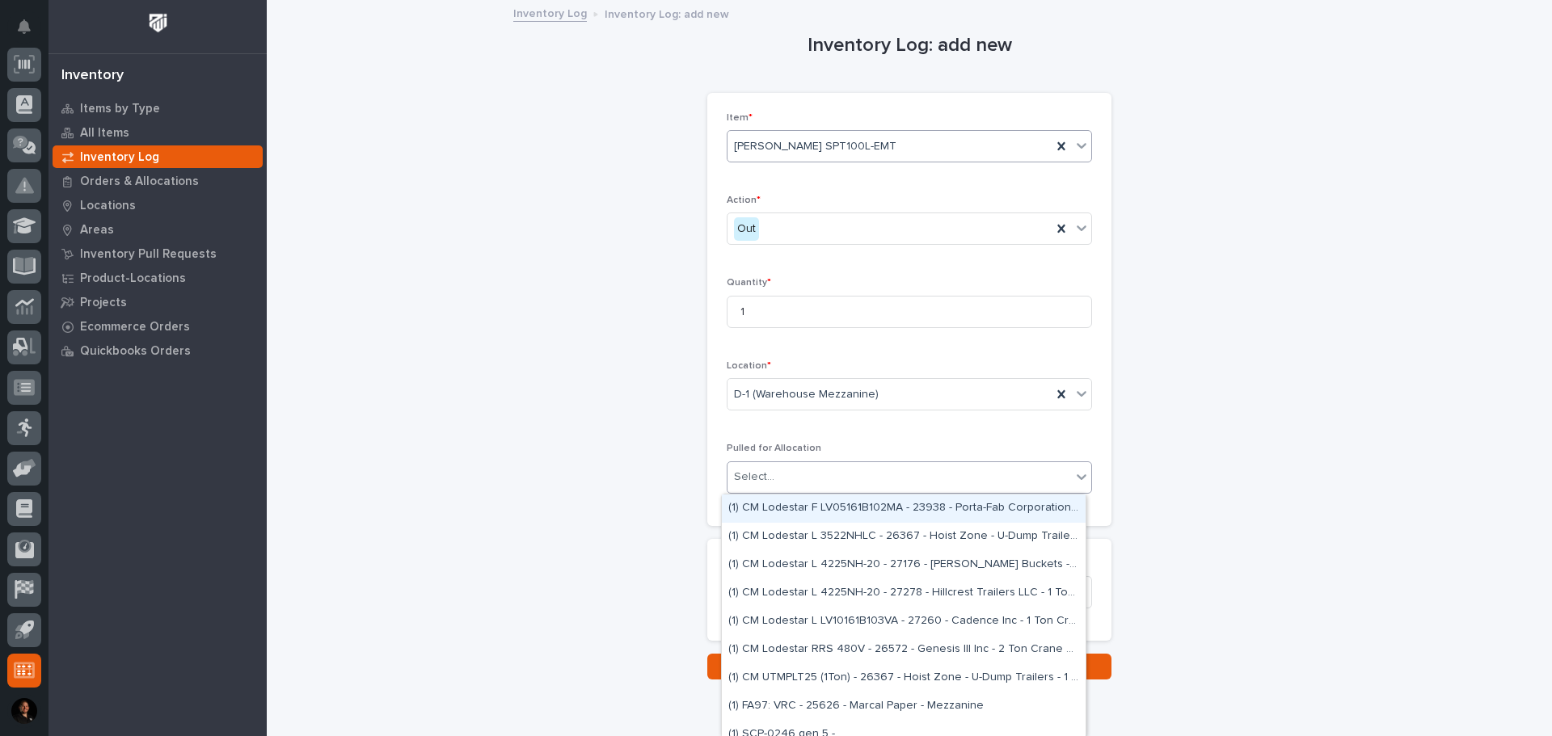
click at [742, 487] on div "Select..." at bounding box center [898, 477] width 343 height 27
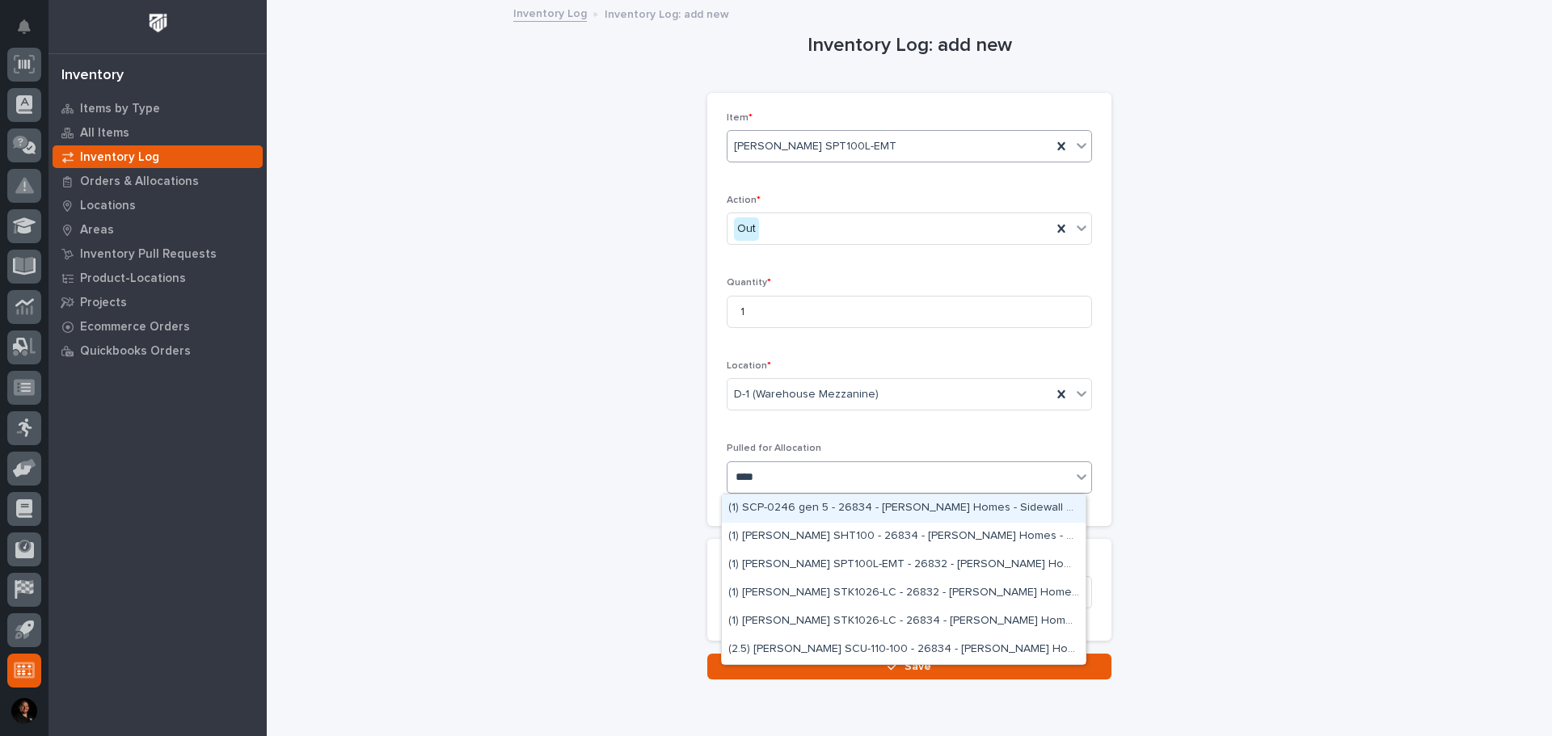
type input "*****"
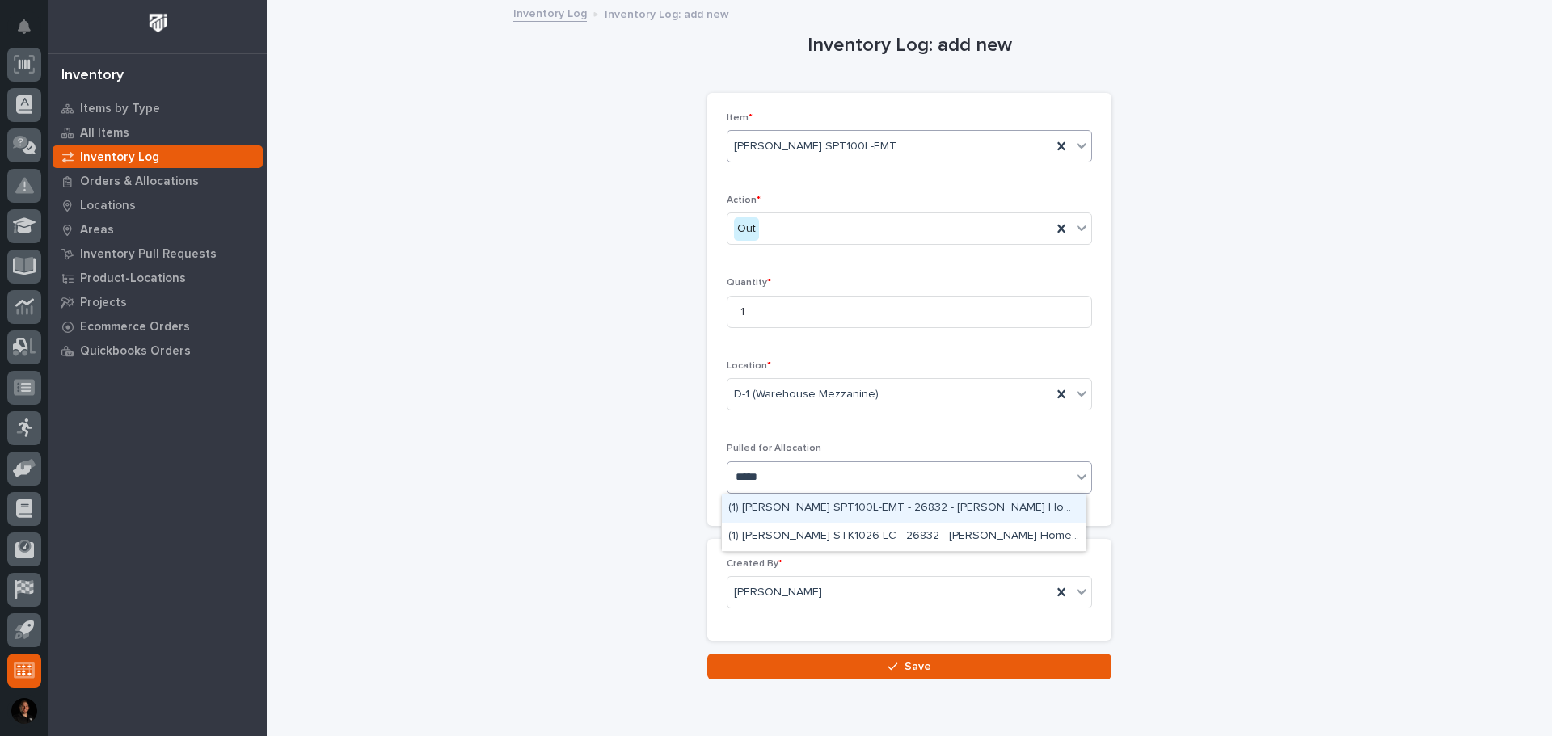
click at [800, 502] on div "(1) Starke SPT100L-EMT - 26832 - Clayton Homes - P-Wall Replacement Bridge" at bounding box center [904, 509] width 364 height 28
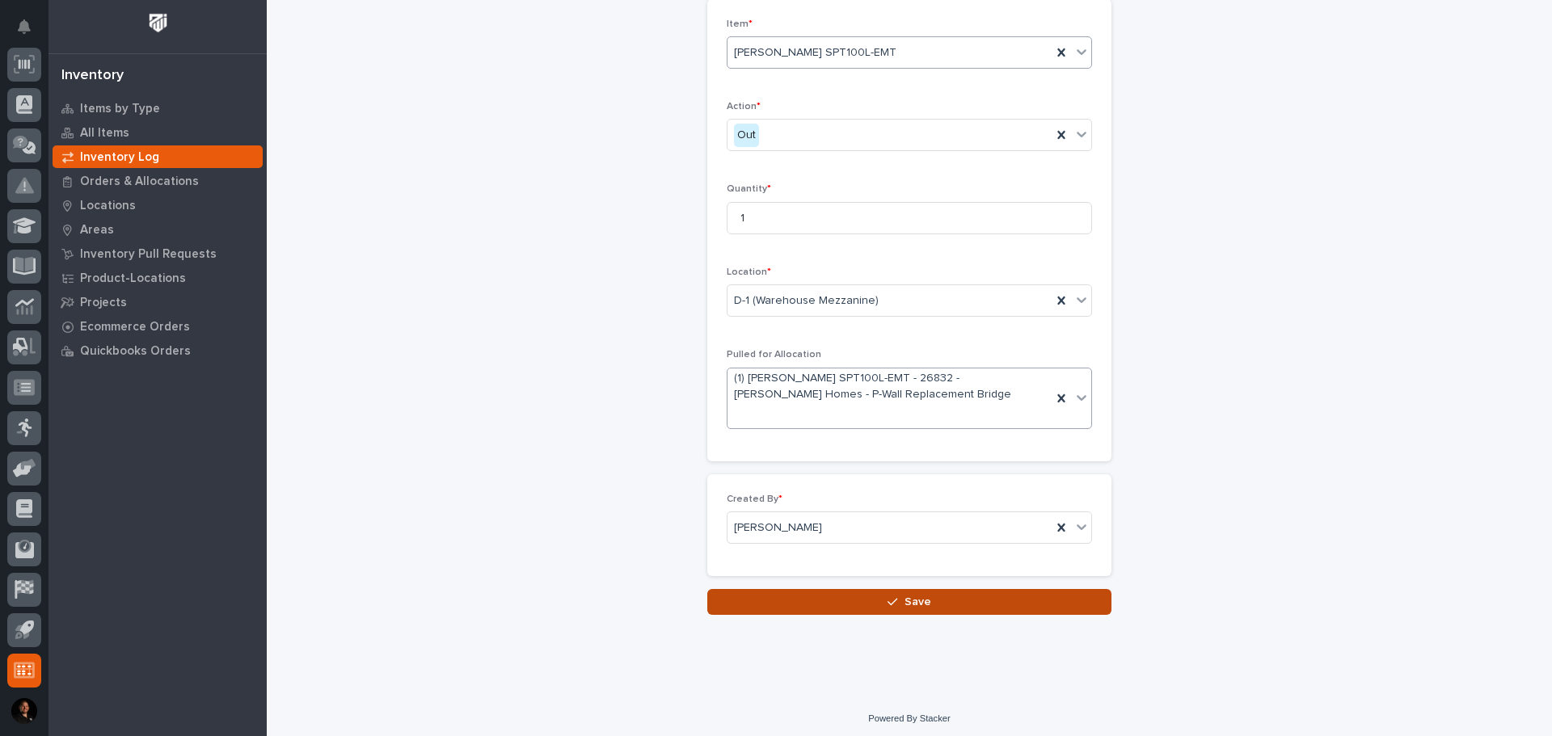
scroll to position [99, 0]
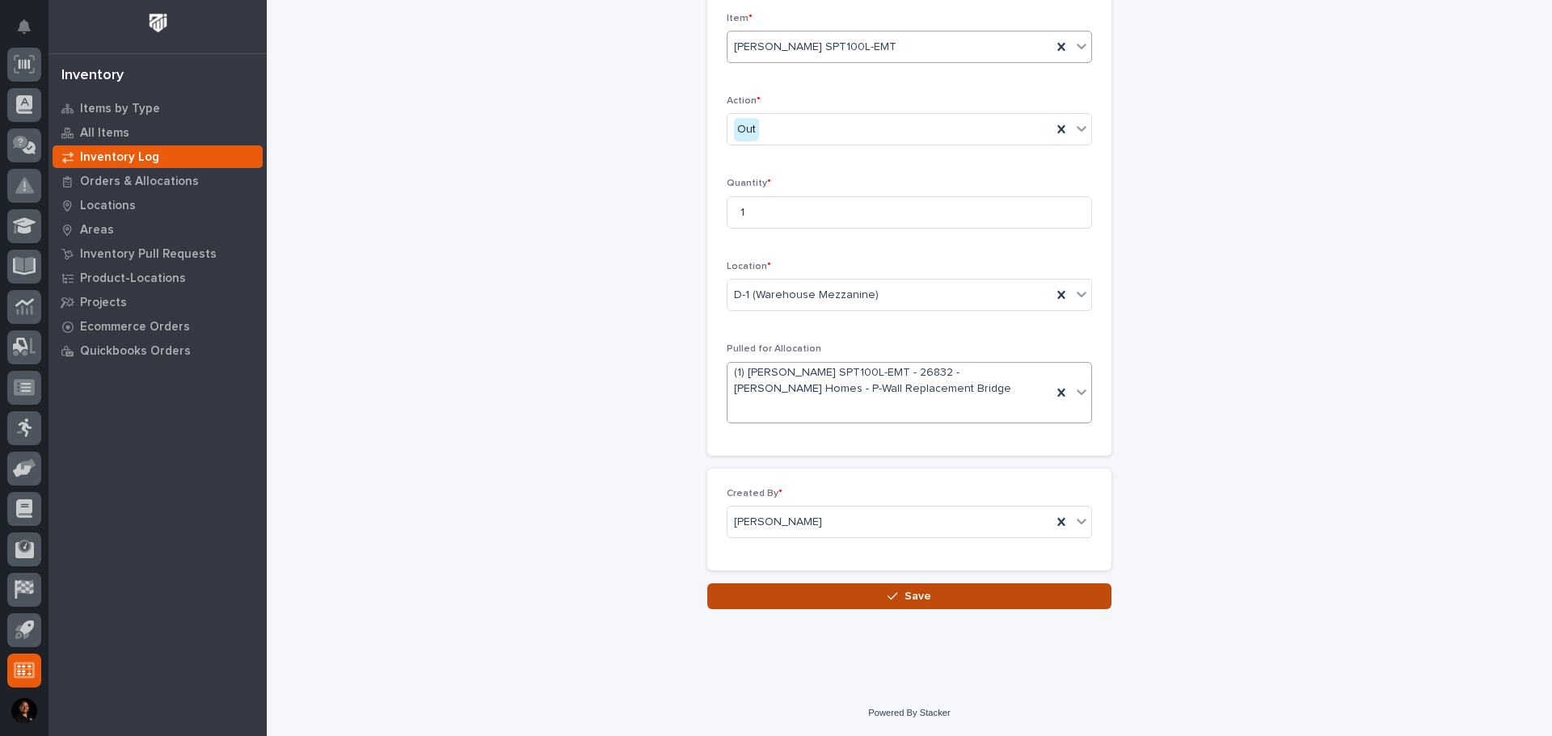
click at [826, 598] on button "Save" at bounding box center [909, 596] width 404 height 26
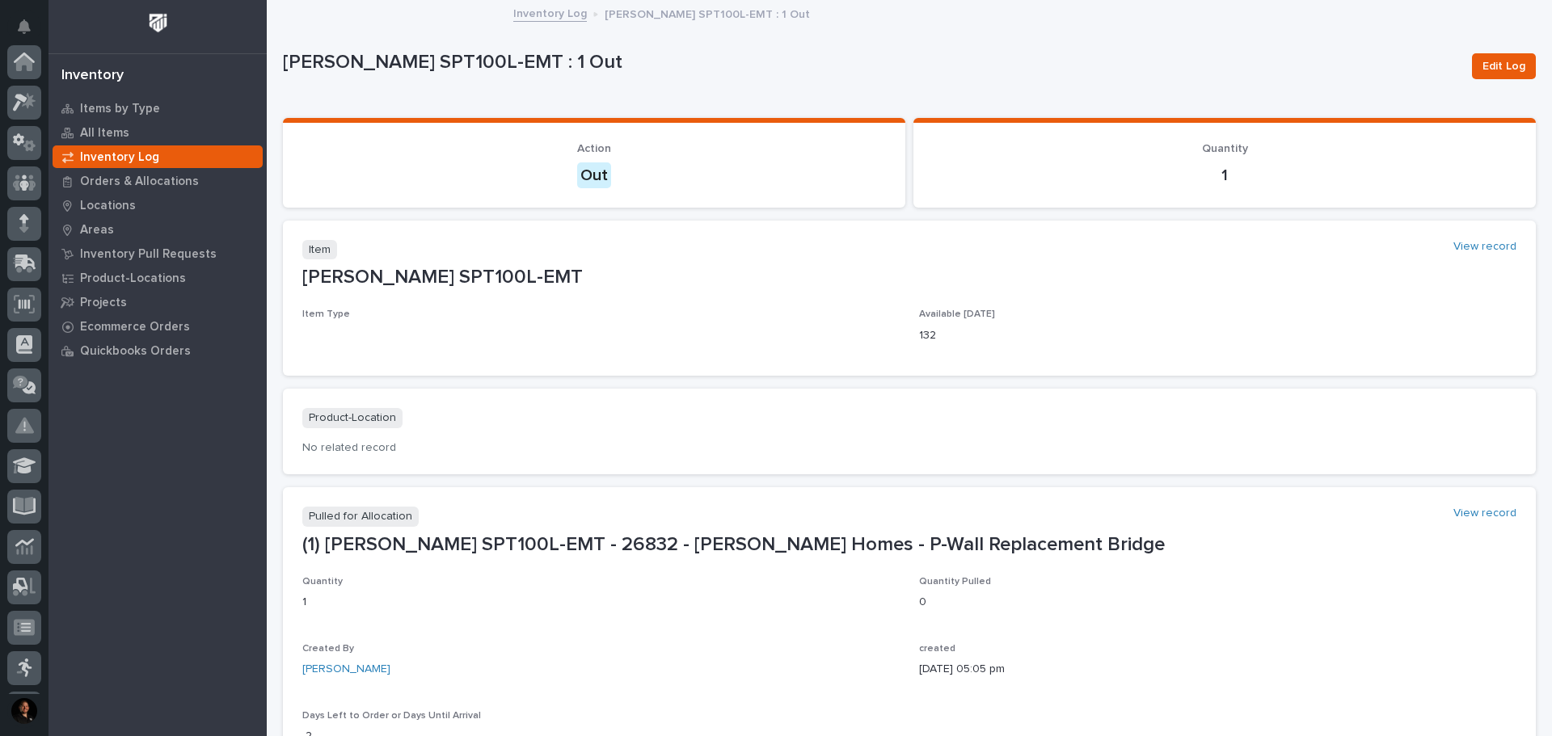
scroll to position [240, 0]
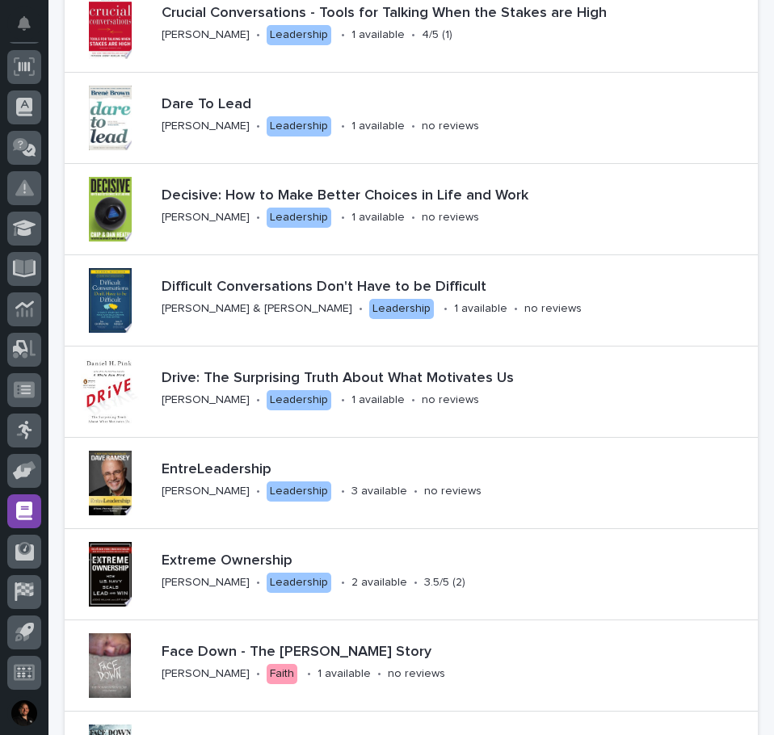
scroll to position [889, 0]
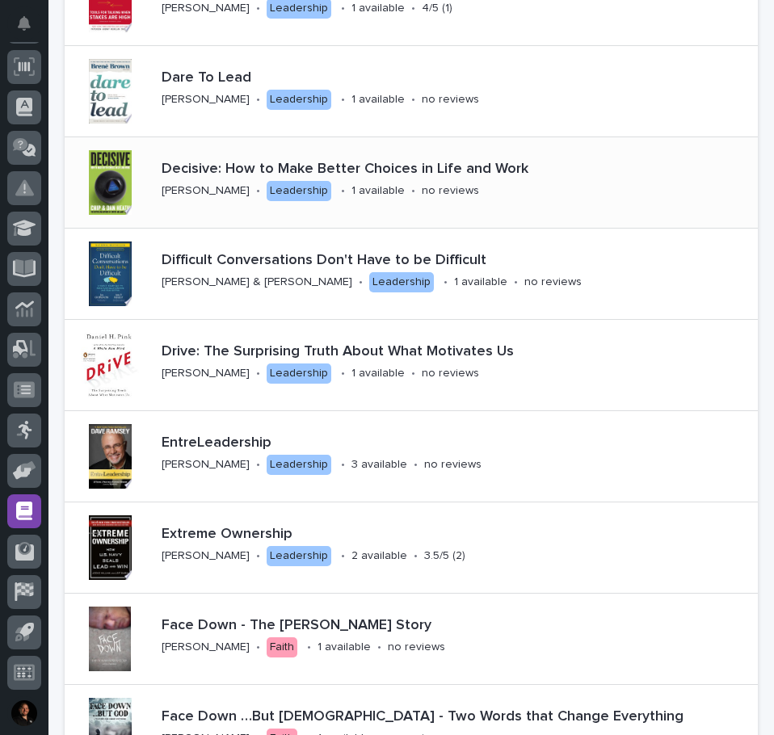
click at [510, 179] on div "Decisive: How to Make Better Choices in Life and Work [PERSON_NAME] • Leadershi…" at bounding box center [456, 182] width 603 height 57
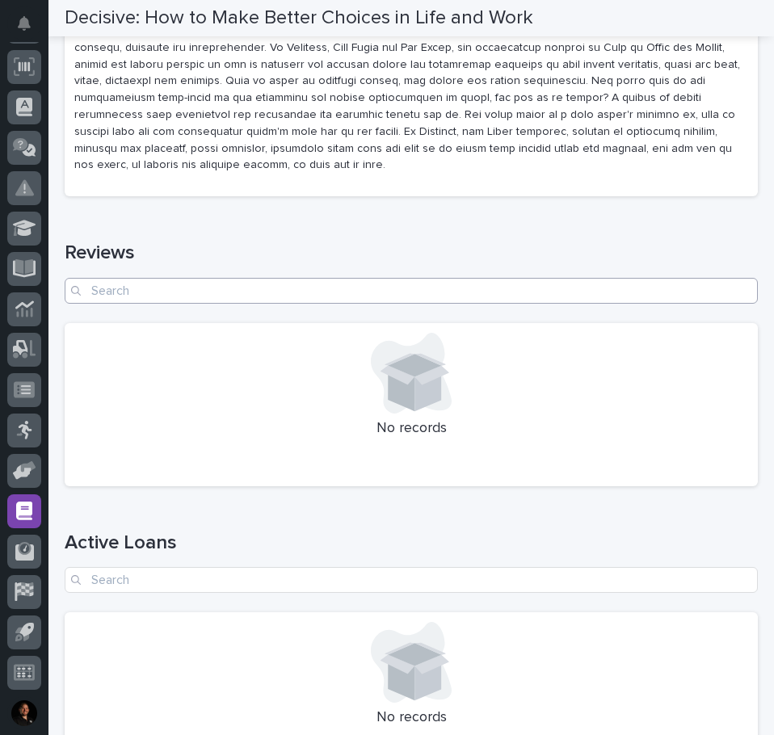
scroll to position [485, 0]
